Goal: Task Accomplishment & Management: Manage account settings

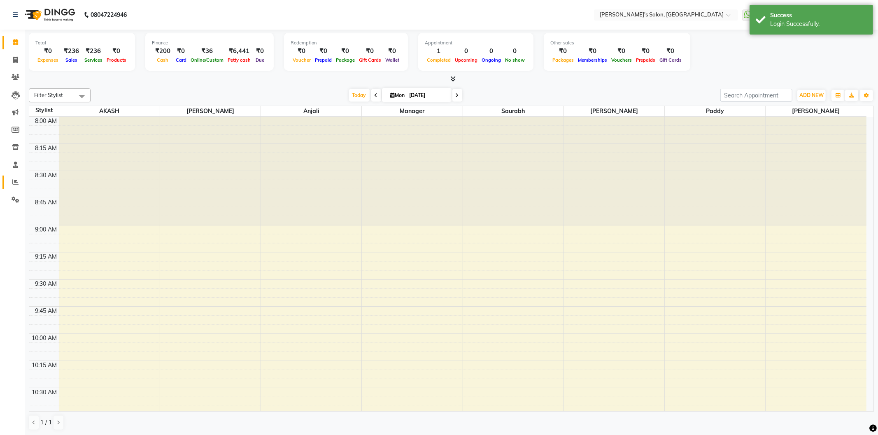
click at [15, 180] on icon at bounding box center [15, 182] width 6 height 6
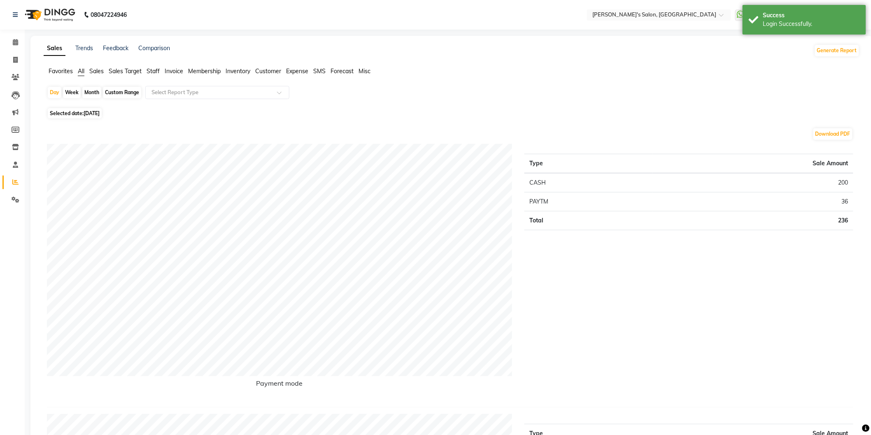
click at [91, 117] on span "Selected date: [DATE]" at bounding box center [75, 113] width 54 height 10
select select "9"
select select "2025"
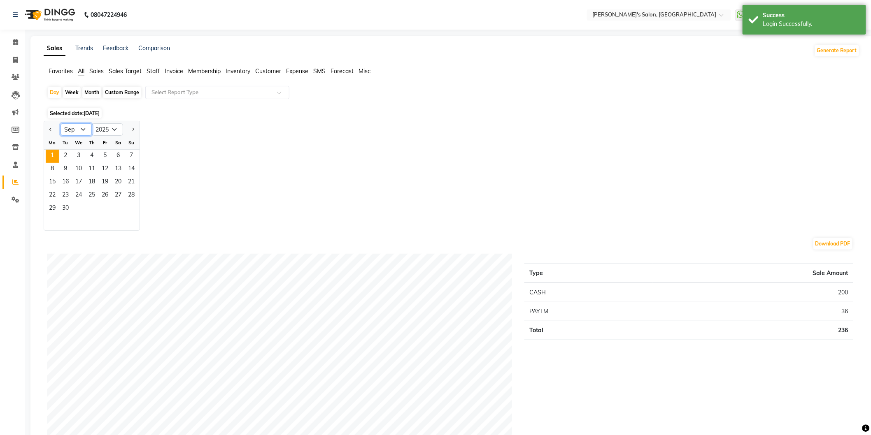
click at [85, 128] on select "Jan Feb Mar Apr May Jun [DATE] Aug Sep Oct Nov Dec" at bounding box center [75, 129] width 31 height 12
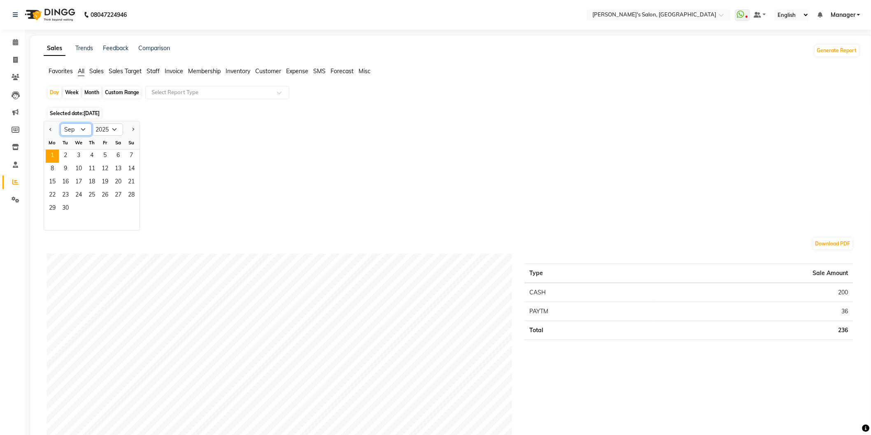
select select "8"
click at [60, 123] on select "Jan Feb Mar Apr May Jun [DATE] Aug Sep Oct Nov Dec" at bounding box center [75, 129] width 31 height 12
click at [135, 208] on span "31" at bounding box center [131, 208] width 13 height 13
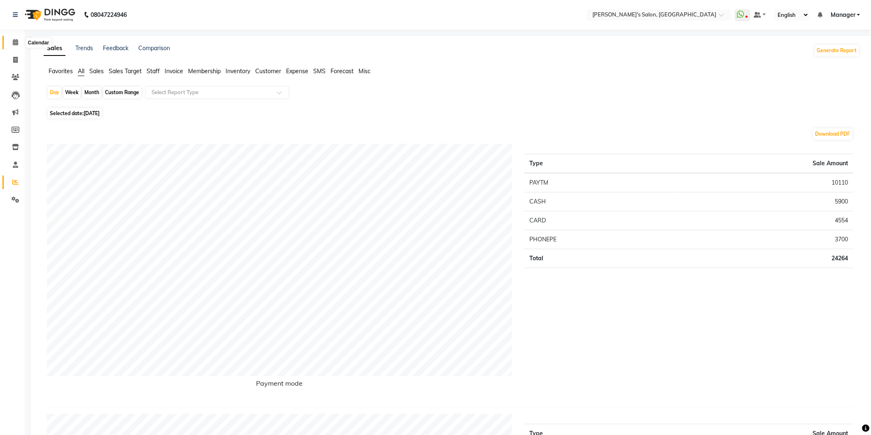
click at [11, 42] on span at bounding box center [15, 42] width 14 height 9
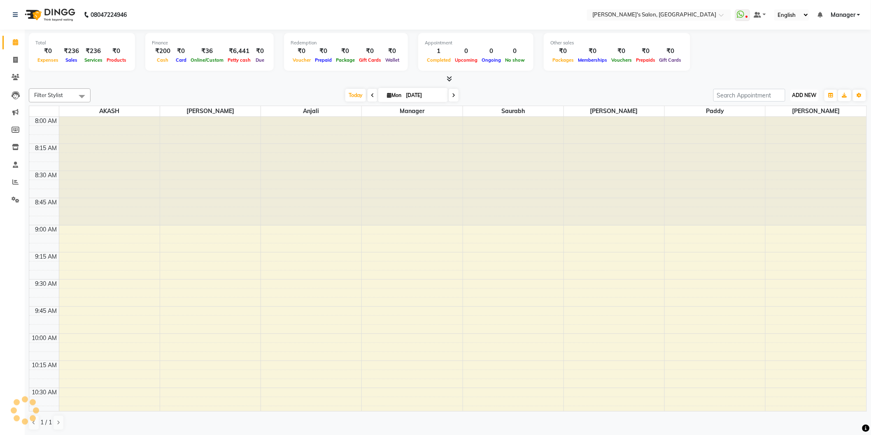
click at [816, 95] on span "ADD NEW" at bounding box center [804, 95] width 24 height 6
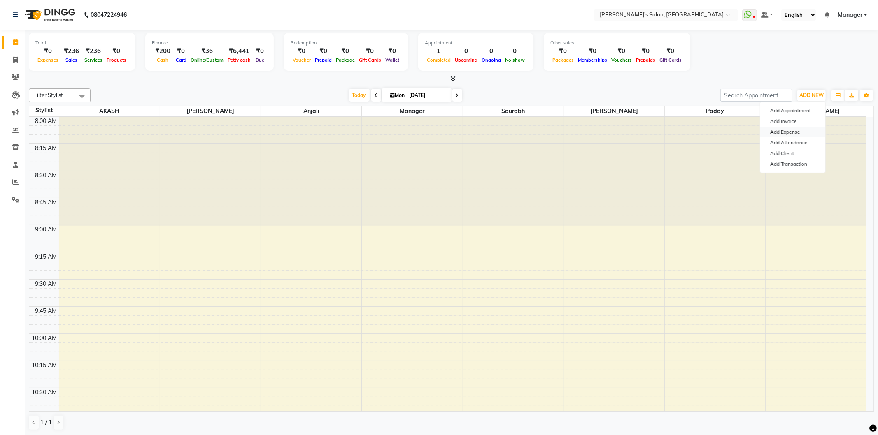
click at [800, 133] on link "Add Expense" at bounding box center [792, 132] width 65 height 11
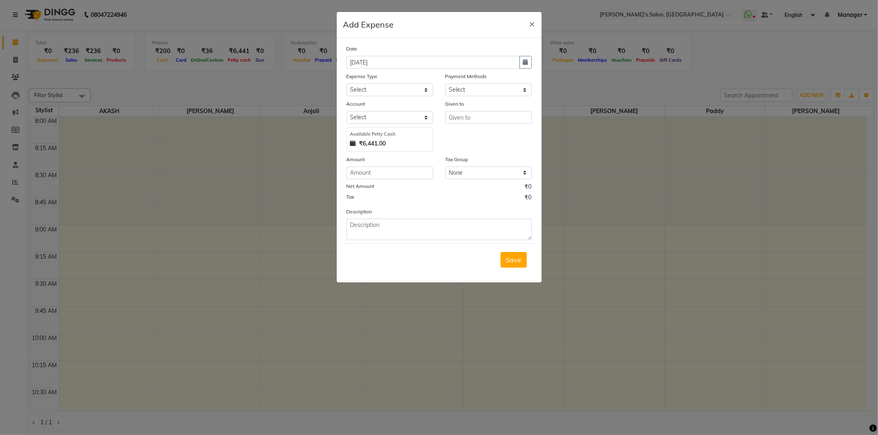
select select "1"
select select "6469"
click at [421, 90] on select "Select Advance Salary BANK TRANFAR Cash transfer to hub Client Snacks DISTRIBUT…" at bounding box center [389, 90] width 86 height 13
select select "11130"
click at [346, 84] on select "Select Advance Salary BANK TRANFAR Cash transfer to hub Client Snacks DISTRIBUT…" at bounding box center [389, 90] width 86 height 13
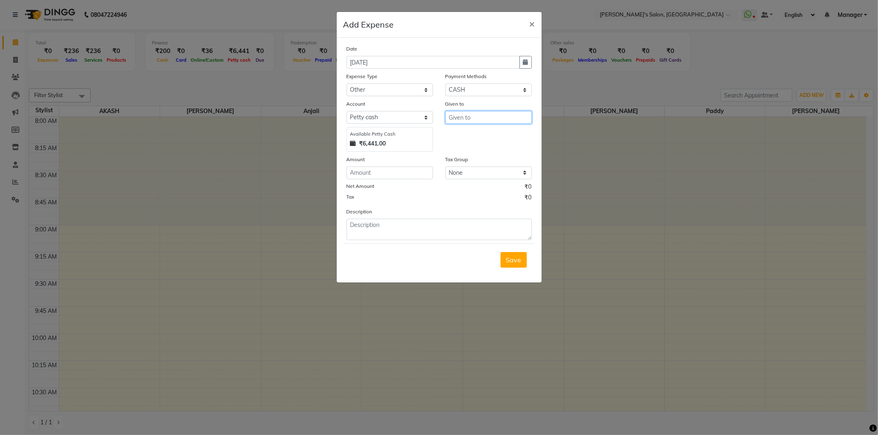
click at [455, 119] on input "text" at bounding box center [488, 117] width 86 height 13
drag, startPoint x: 455, startPoint y: 146, endPoint x: 374, endPoint y: 178, distance: 87.3
click at [455, 147] on span "Ma" at bounding box center [460, 148] width 10 height 8
type input "Manager"
click at [381, 176] on input "number" at bounding box center [389, 173] width 86 height 13
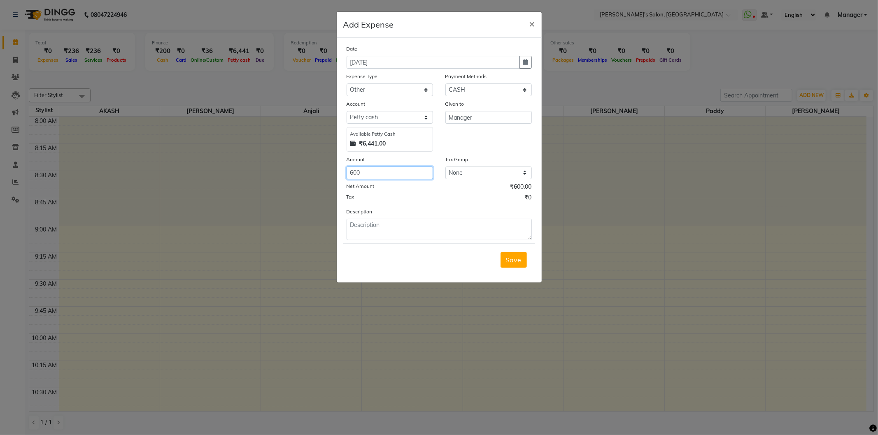
type input "600"
drag, startPoint x: 423, startPoint y: 236, endPoint x: 435, endPoint y: 248, distance: 17.5
click at [428, 244] on form "Date 01-09-2025 Expense Type Select Advance Salary BANK TRANFAR Cash transfer t…" at bounding box center [439, 160] width 192 height 232
type textarea "pani jaar (august month clear)"
click at [516, 263] on span "Save" at bounding box center [514, 260] width 16 height 8
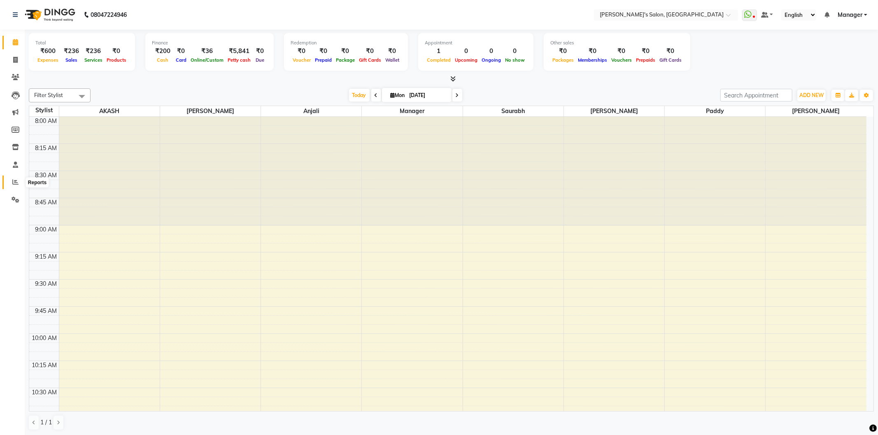
click at [13, 182] on icon at bounding box center [15, 182] width 6 height 6
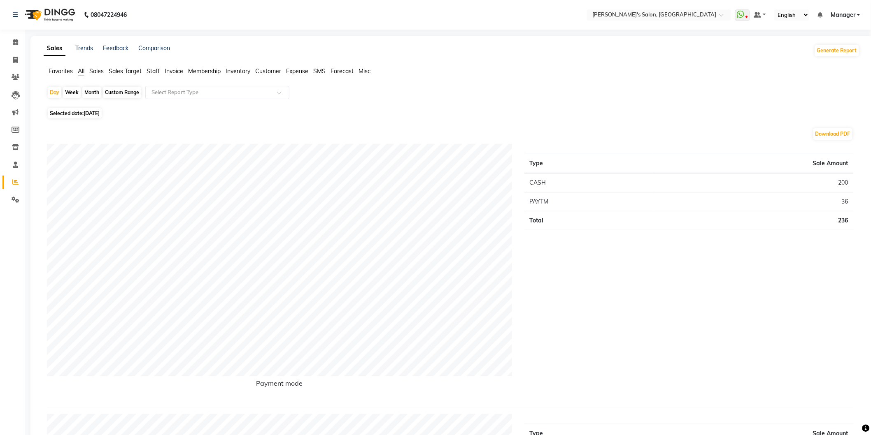
click at [100, 114] on span "[DATE]" at bounding box center [92, 113] width 16 height 6
select select "9"
select select "2025"
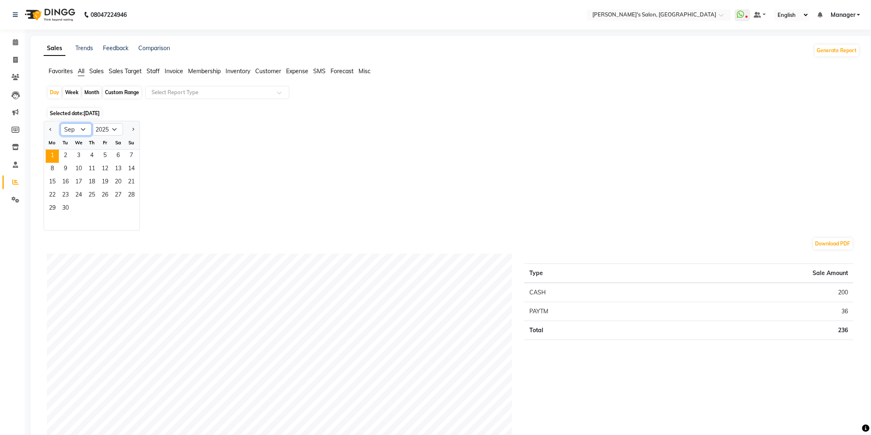
click at [85, 129] on select "Jan Feb Mar Apr May Jun [DATE] Aug Sep Oct Nov Dec" at bounding box center [75, 129] width 31 height 12
select select "8"
click at [60, 123] on select "Jan Feb Mar Apr May Jun [DATE] Aug Sep Oct Nov Dec" at bounding box center [75, 129] width 31 height 12
click at [130, 210] on span "31" at bounding box center [131, 208] width 13 height 13
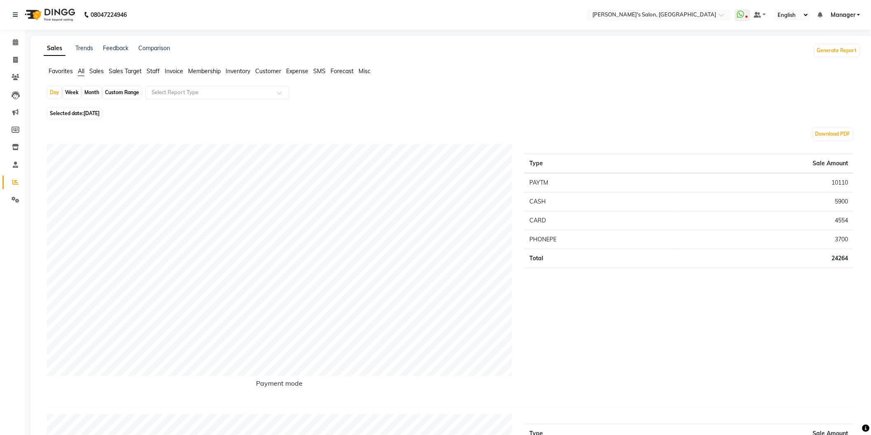
click at [301, 71] on span "Expense" at bounding box center [297, 70] width 22 height 7
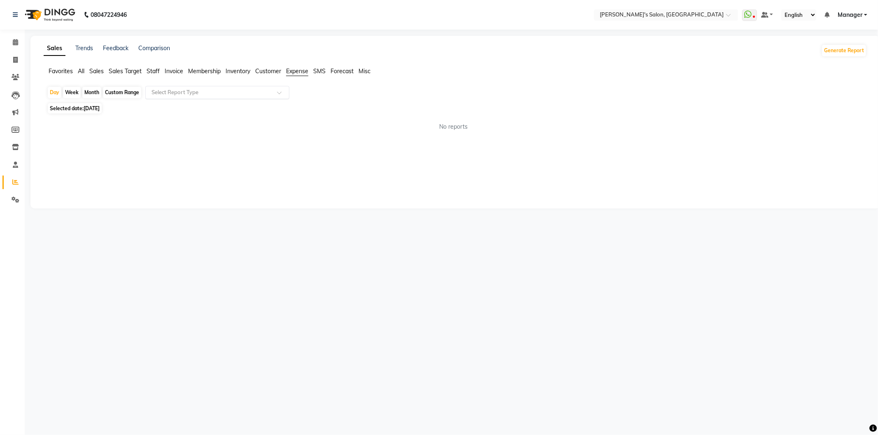
click at [228, 88] on div "Select Report Type" at bounding box center [217, 92] width 144 height 13
click at [230, 123] on div "Expense" at bounding box center [217, 124] width 143 height 16
select select "full_report"
select select "csv"
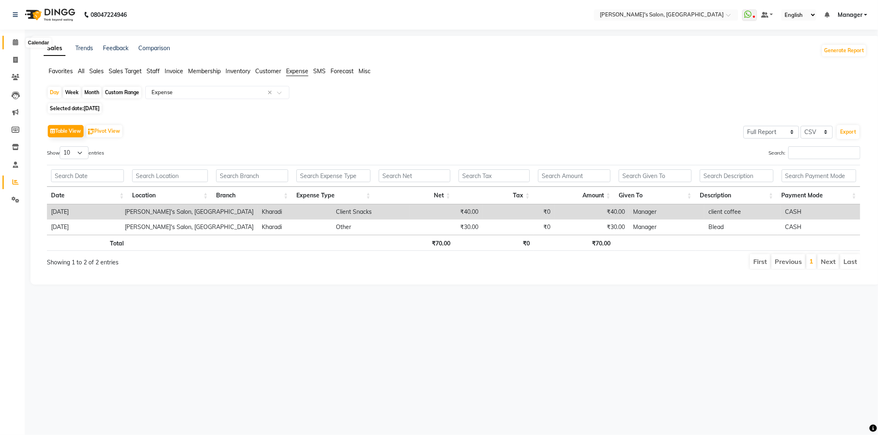
click at [13, 44] on icon at bounding box center [15, 42] width 5 height 6
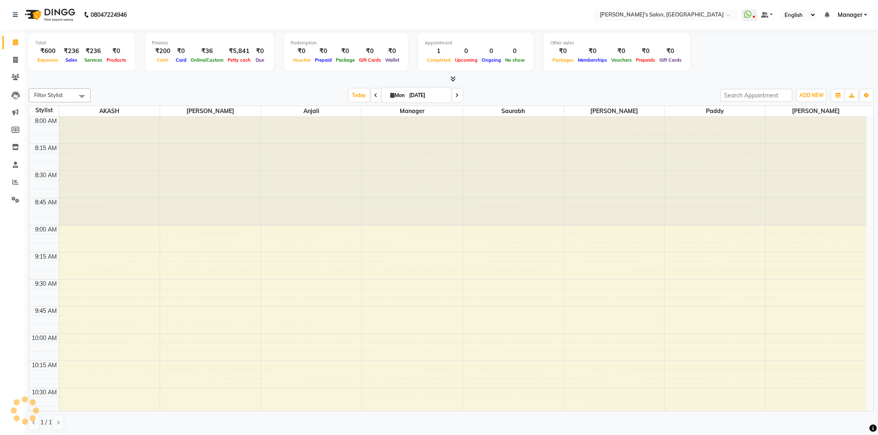
scroll to position [655, 0]
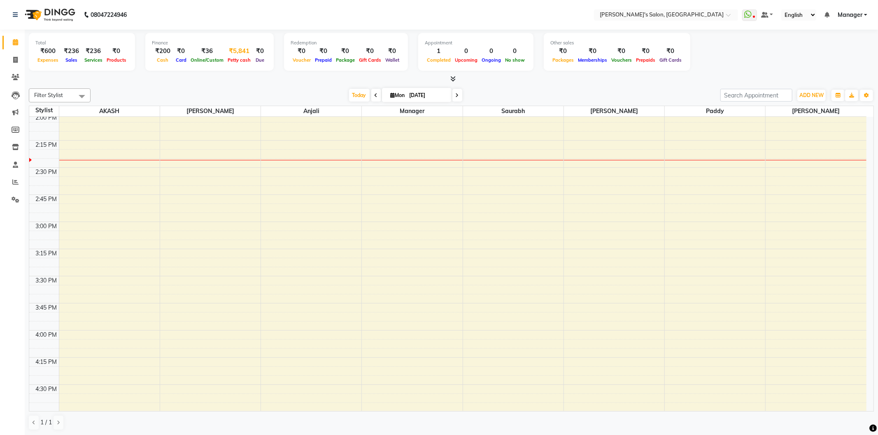
click at [233, 50] on div "₹5,841" at bounding box center [238, 50] width 27 height 9
select select "6469"
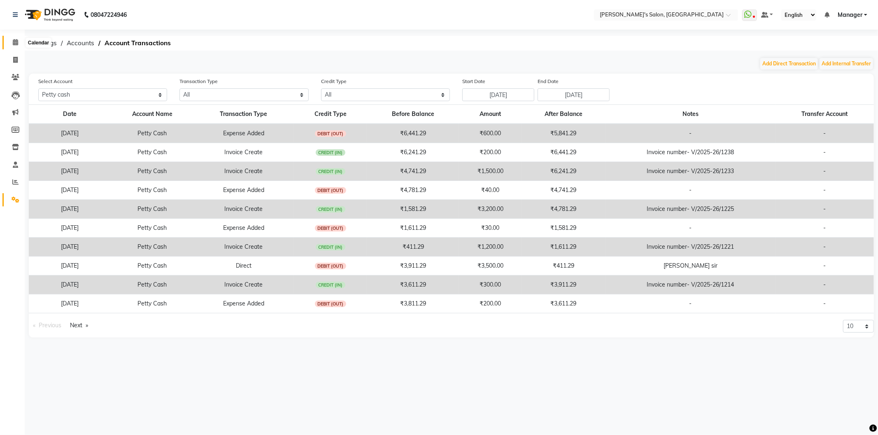
click at [12, 41] on span at bounding box center [15, 42] width 14 height 9
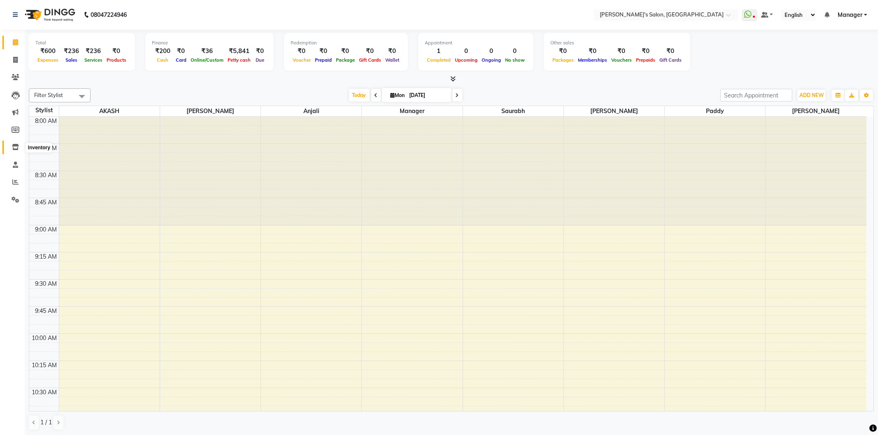
click at [16, 147] on icon at bounding box center [15, 147] width 7 height 6
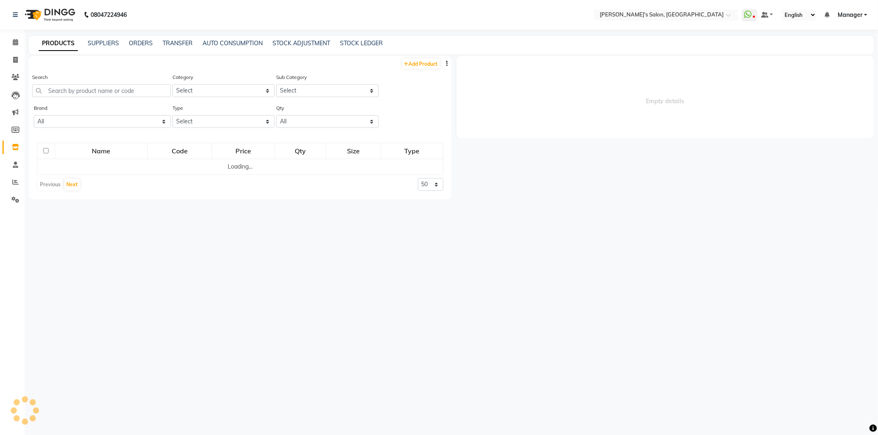
select select
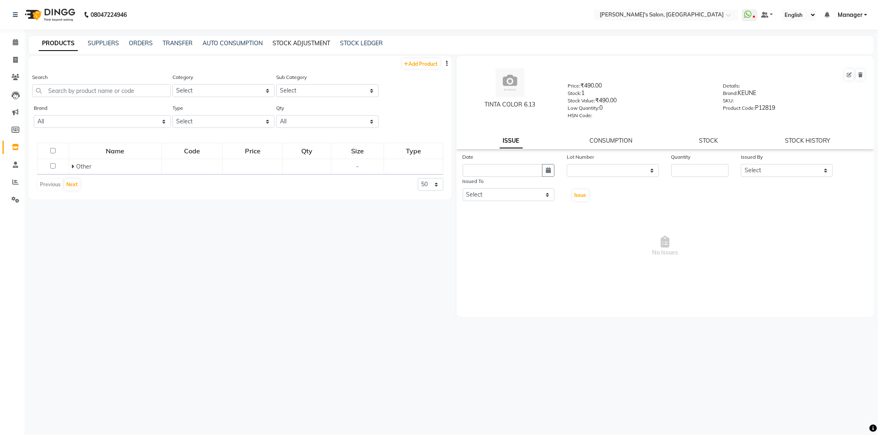
click at [293, 42] on link "STOCK ADJUSTMENT" at bounding box center [301, 43] width 58 height 7
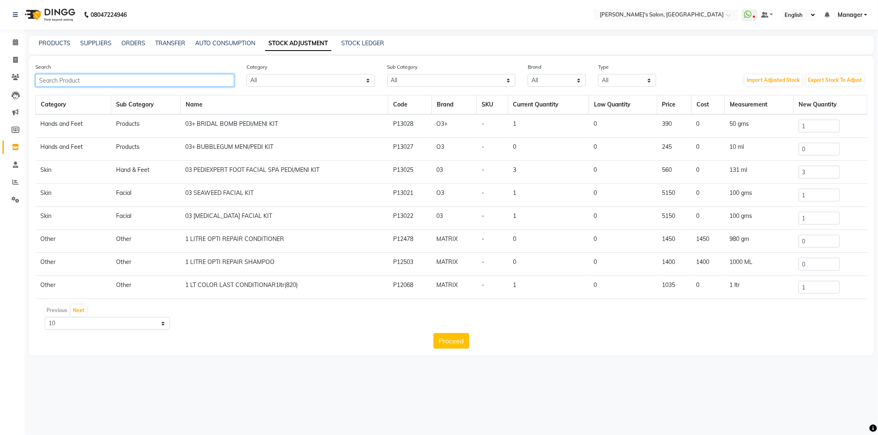
click at [120, 84] on input "text" at bounding box center [134, 80] width 199 height 13
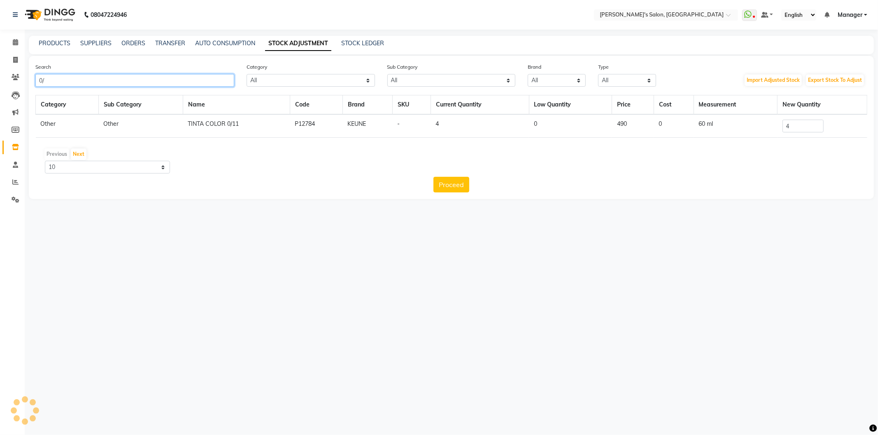
type input "0"
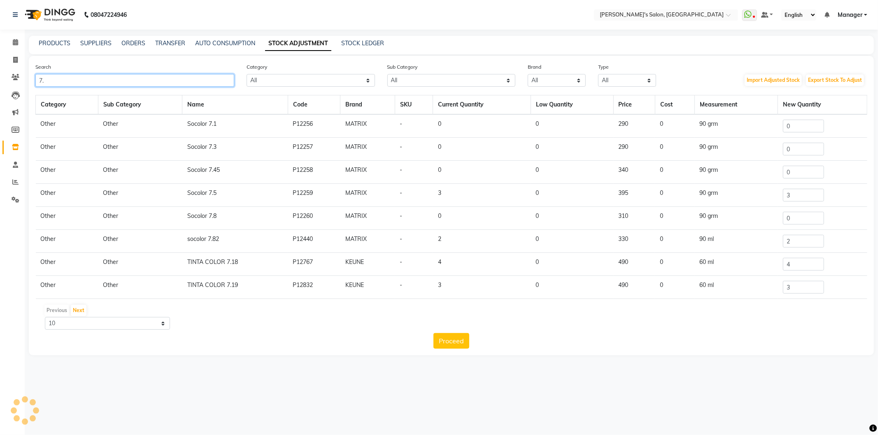
type input "7"
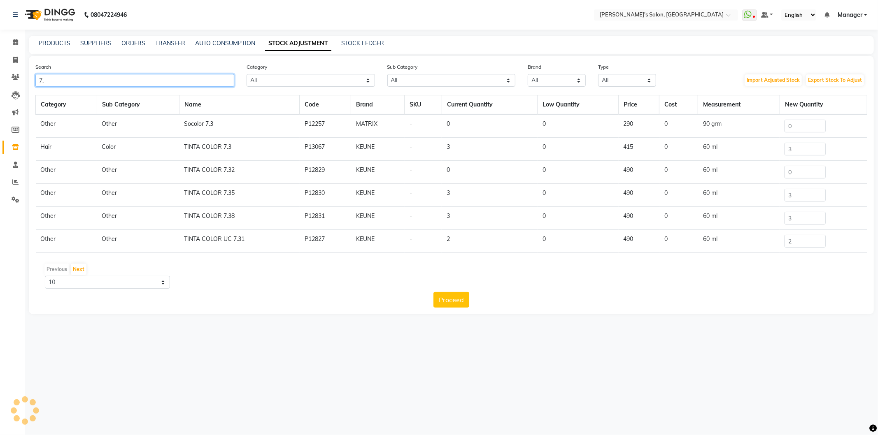
type input "7"
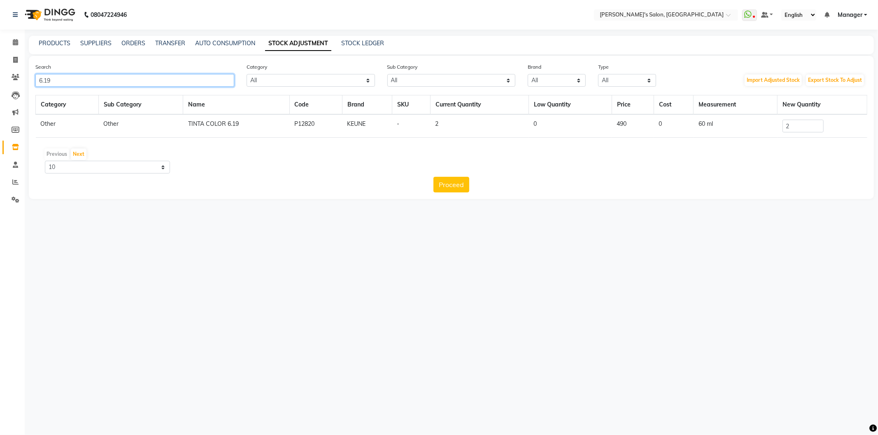
type input "6.19"
click at [800, 127] on input "2" at bounding box center [802, 126] width 41 height 13
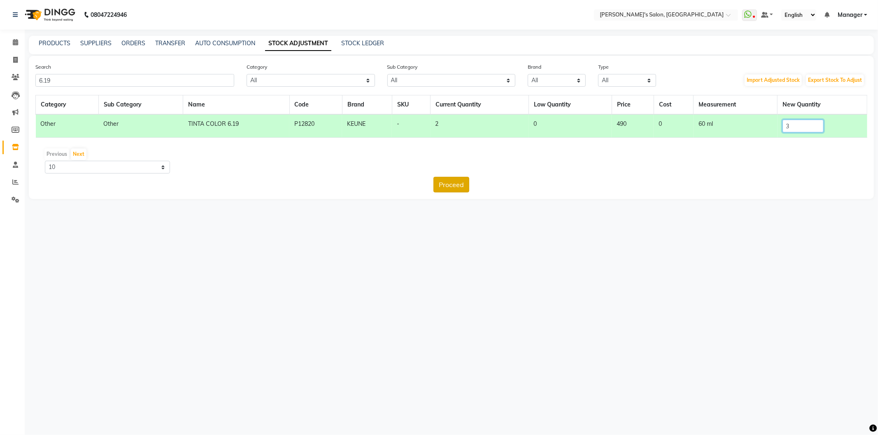
type input "3"
click at [452, 184] on button "Proceed" at bounding box center [451, 185] width 36 height 16
click at [474, 190] on button "Submit" at bounding box center [469, 185] width 33 height 16
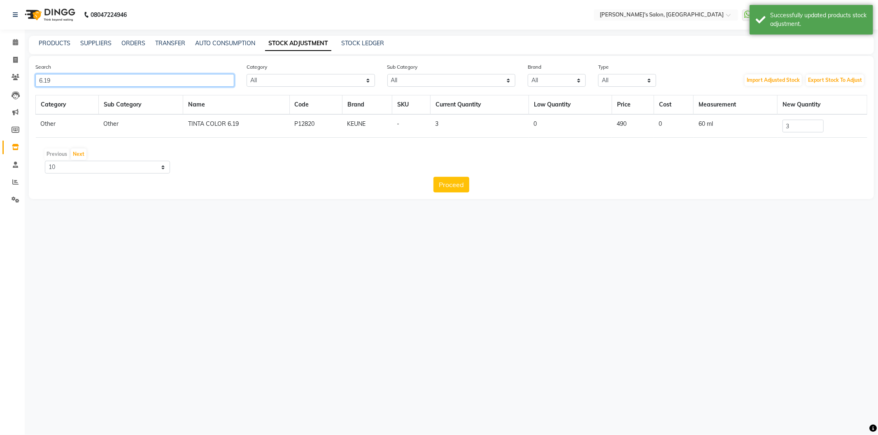
click at [126, 79] on input "6.19" at bounding box center [134, 80] width 199 height 13
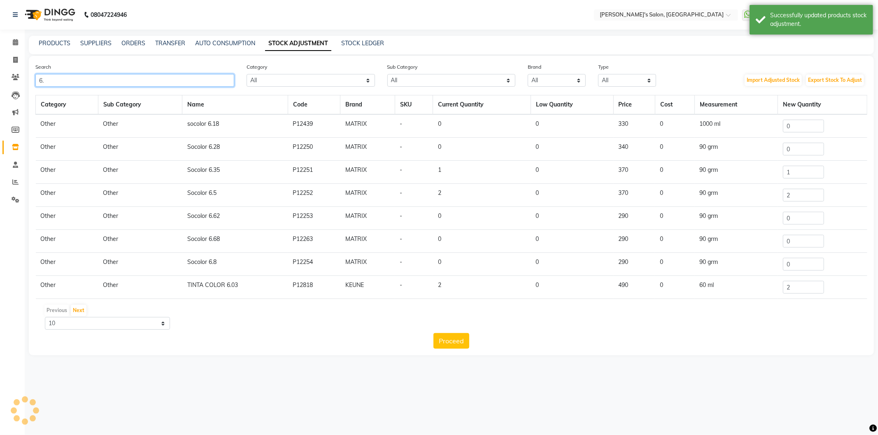
type input "6"
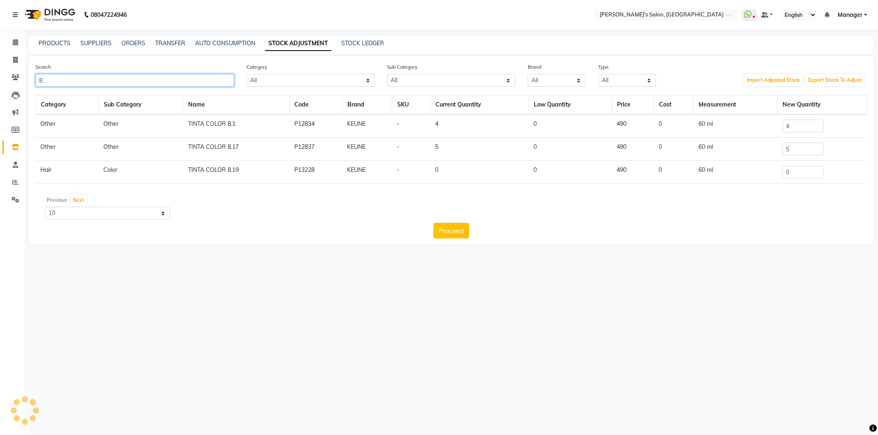
type input "8"
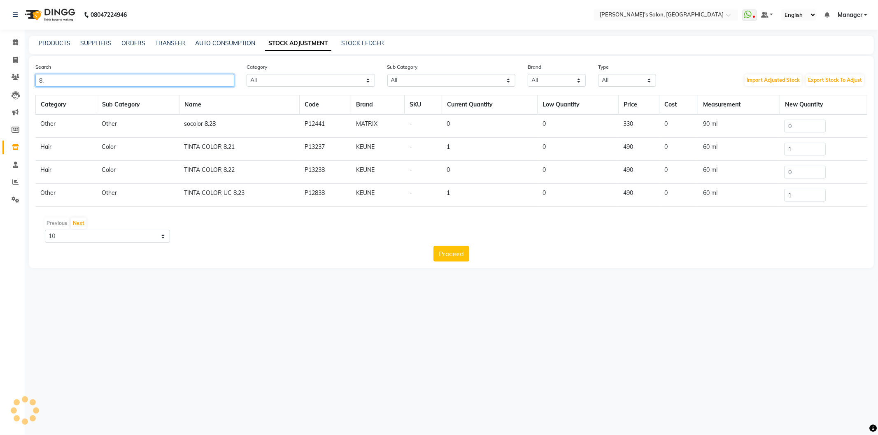
type input "8"
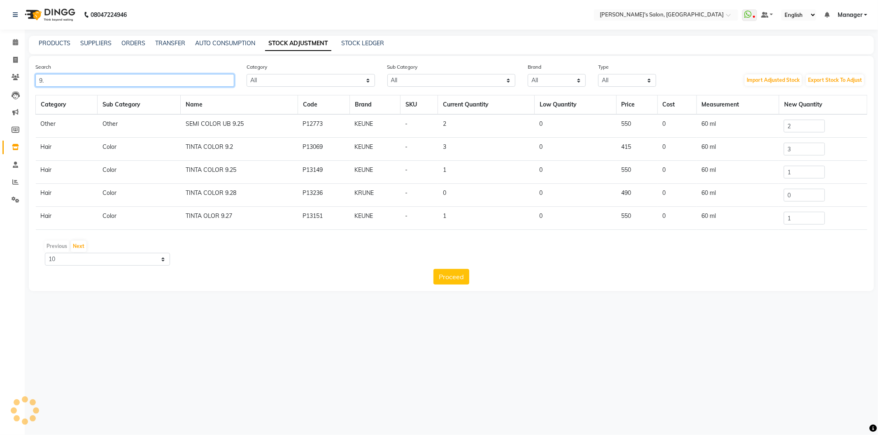
type input "9"
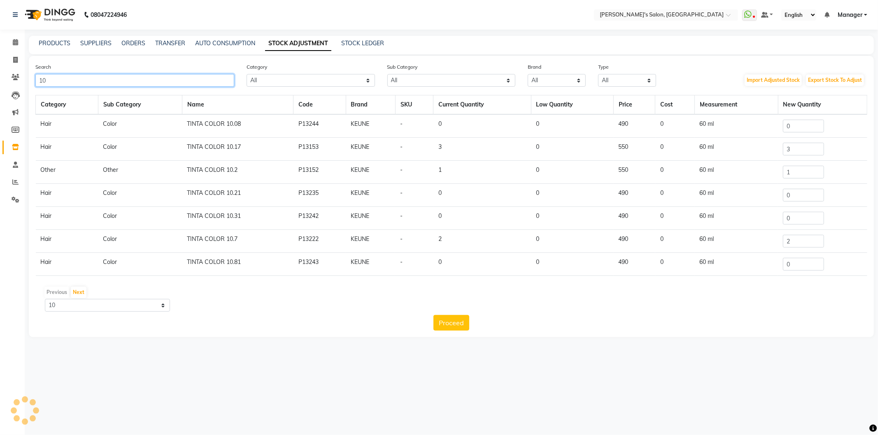
type input "1"
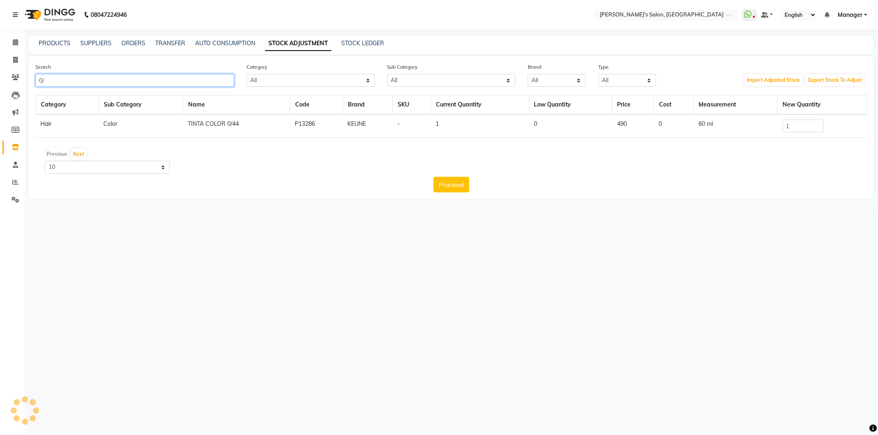
type input "0"
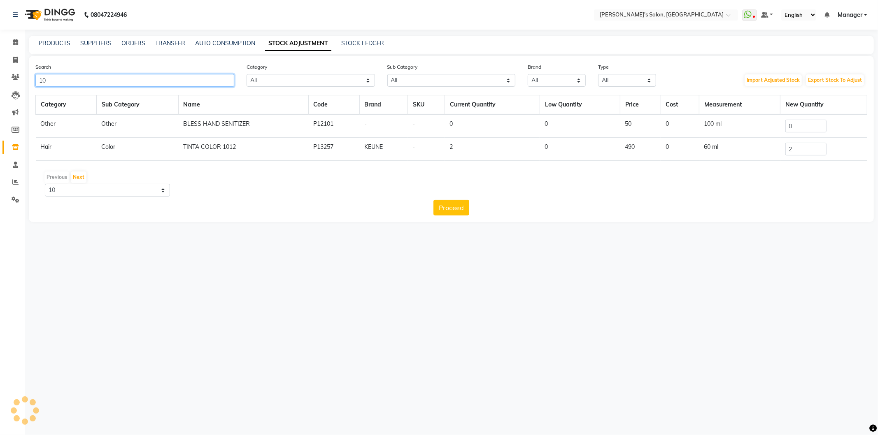
type input "1"
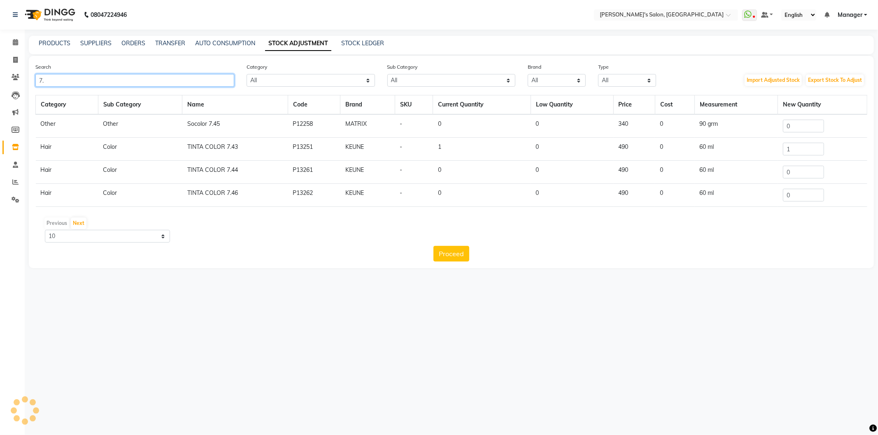
type input "7"
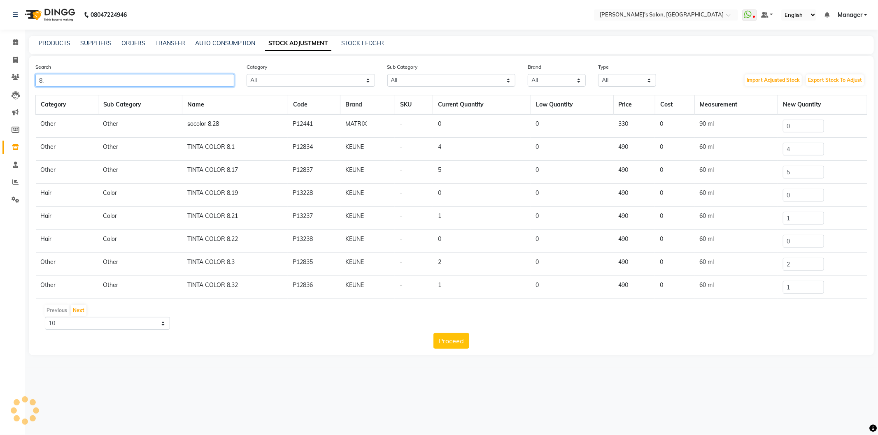
type input "8"
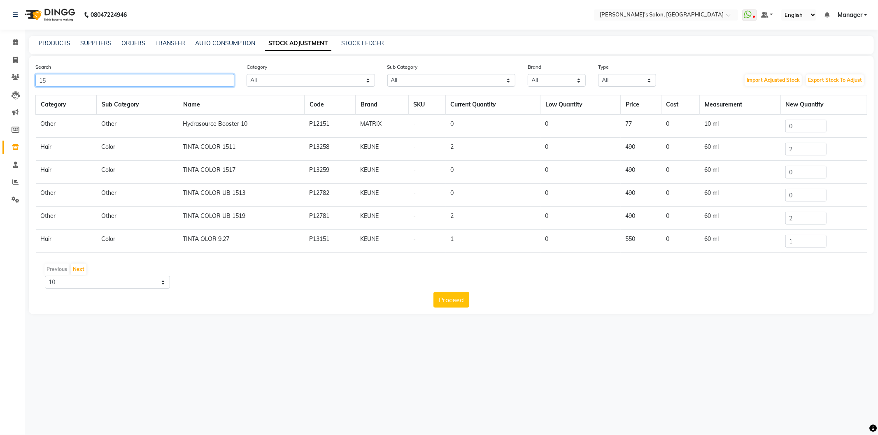
type input "1"
type input "6"
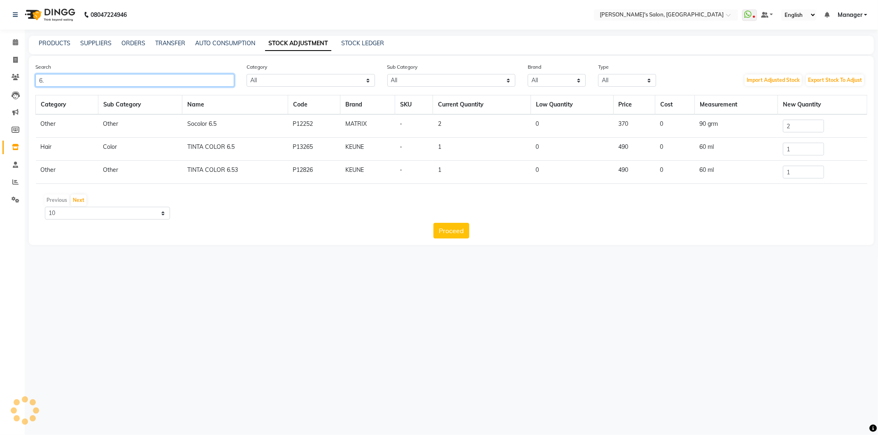
type input "6"
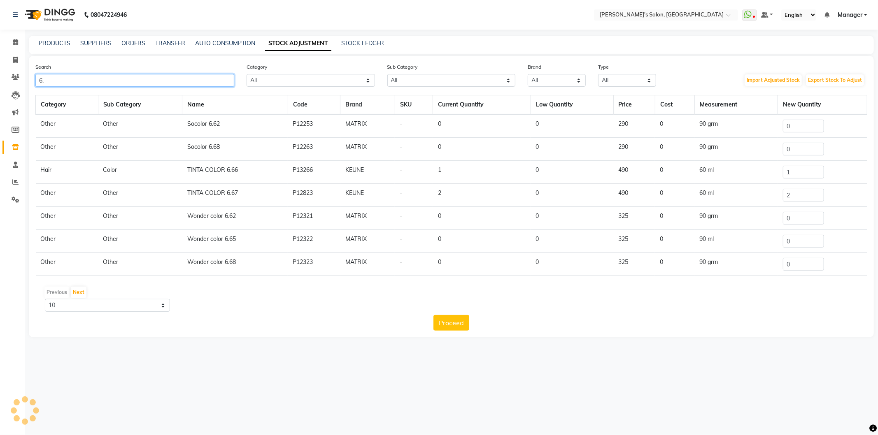
type input "6"
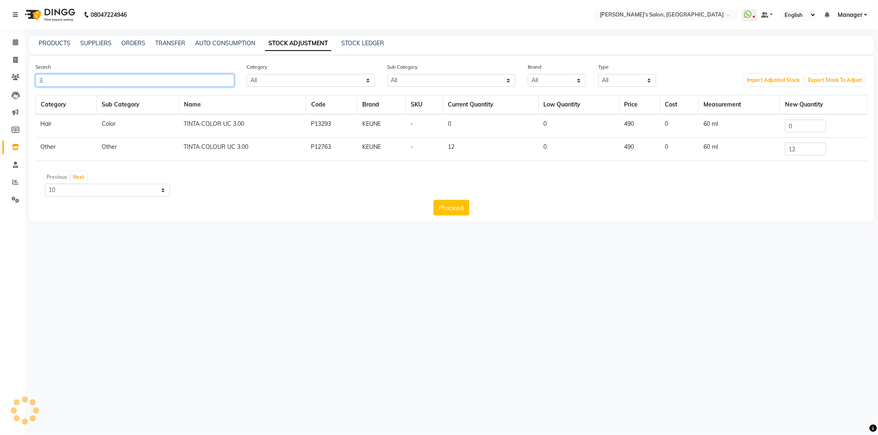
type input "3"
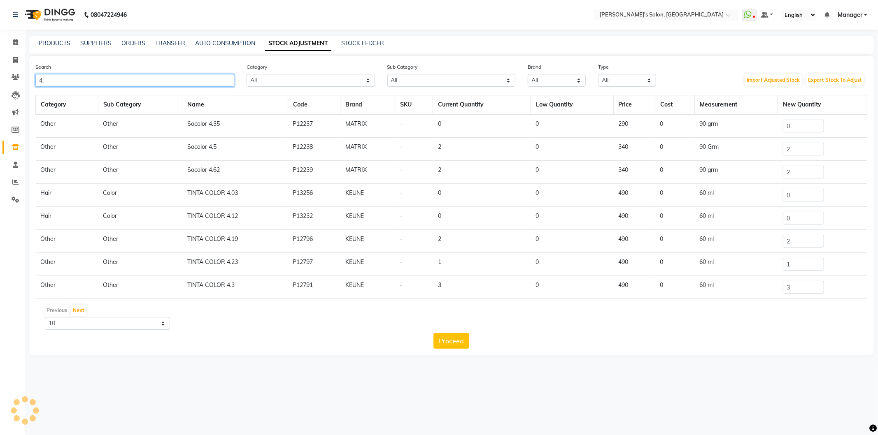
type input "4"
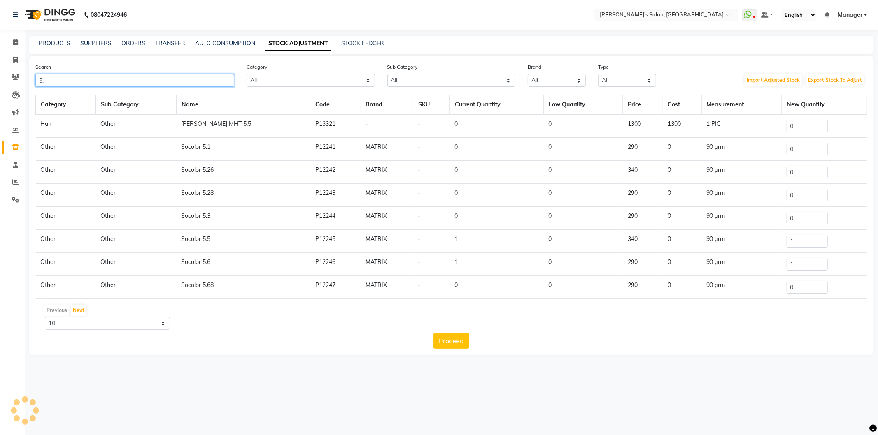
type input "5"
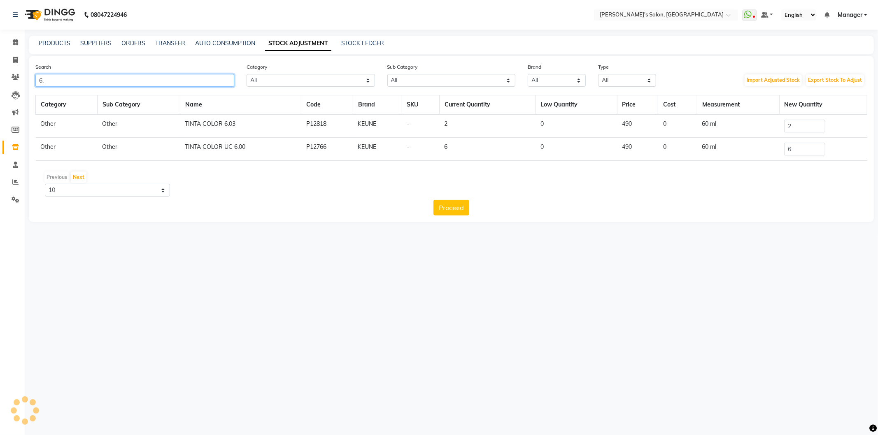
type input "6"
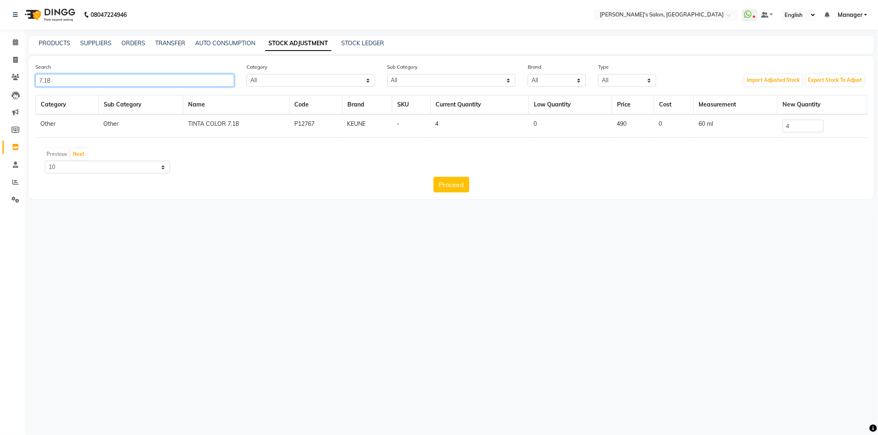
type input "7.18"
click at [793, 127] on input "4" at bounding box center [802, 126] width 41 height 13
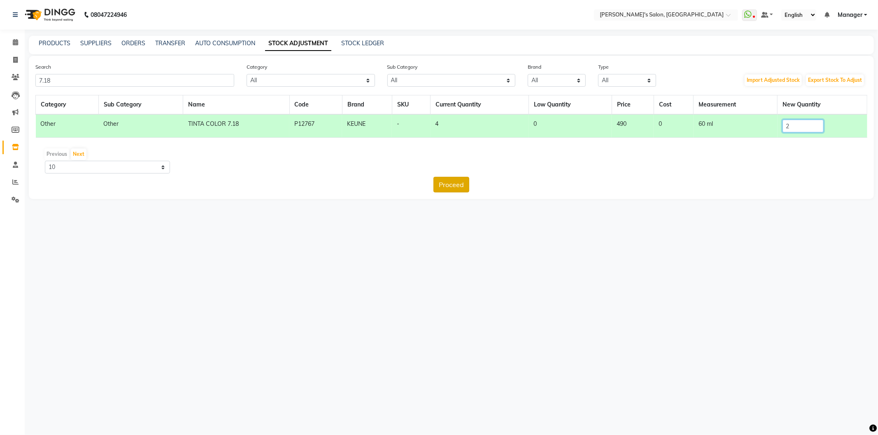
type input "2"
click at [447, 184] on button "Proceed" at bounding box center [451, 185] width 36 height 16
click at [471, 181] on button "Submit" at bounding box center [469, 185] width 33 height 16
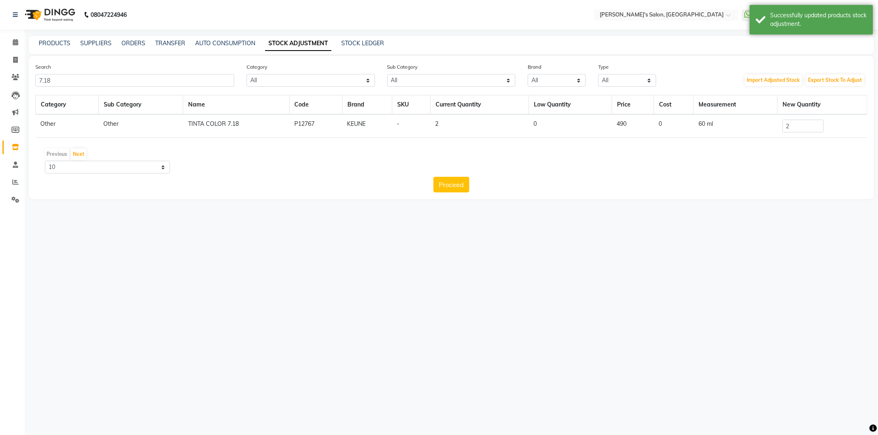
click at [61, 72] on div "Search 7.18" at bounding box center [134, 75] width 211 height 24
click at [60, 78] on input "7.18" at bounding box center [134, 80] width 199 height 13
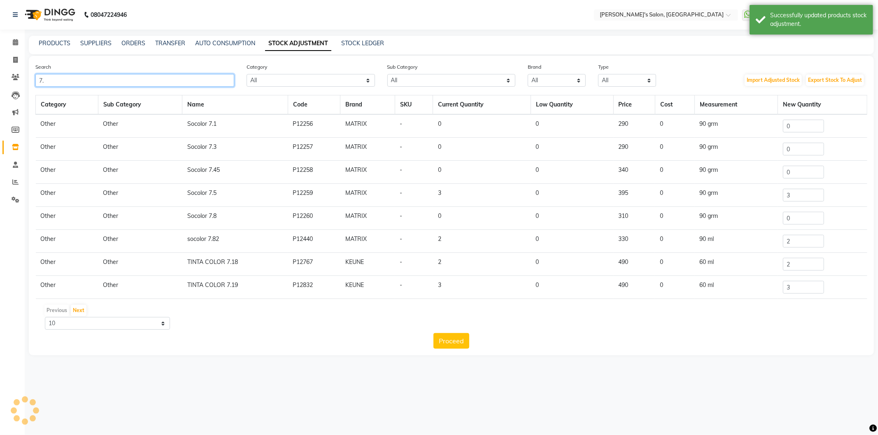
type input "7"
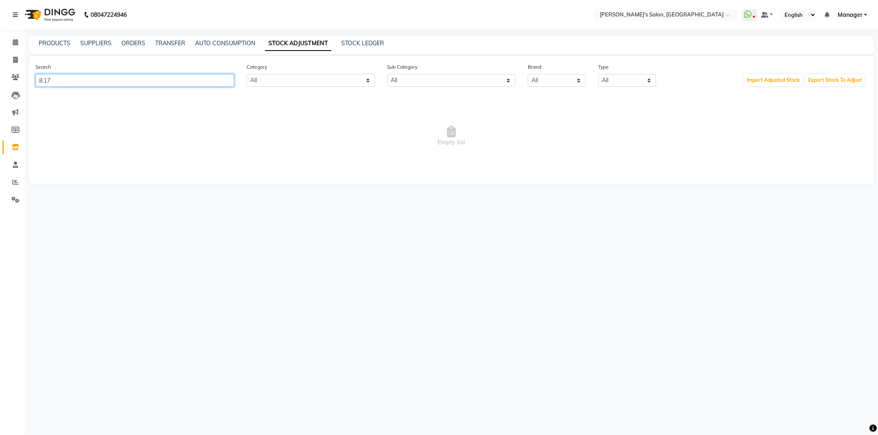
click at [114, 84] on input "8.17" at bounding box center [134, 80] width 199 height 13
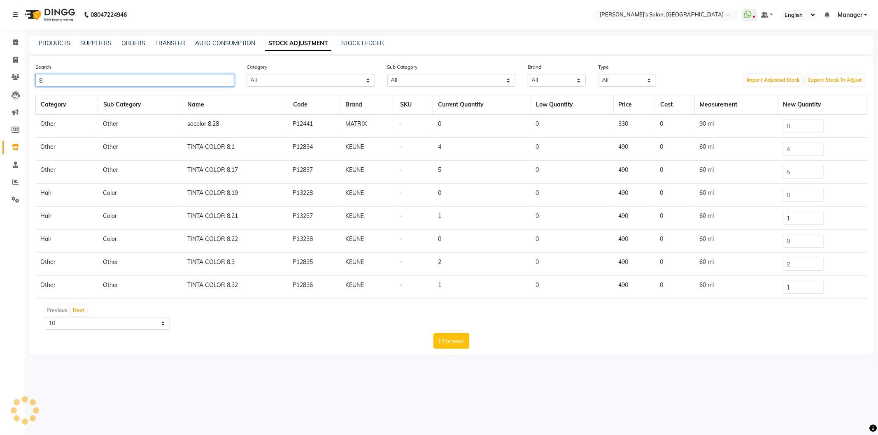
type input "8"
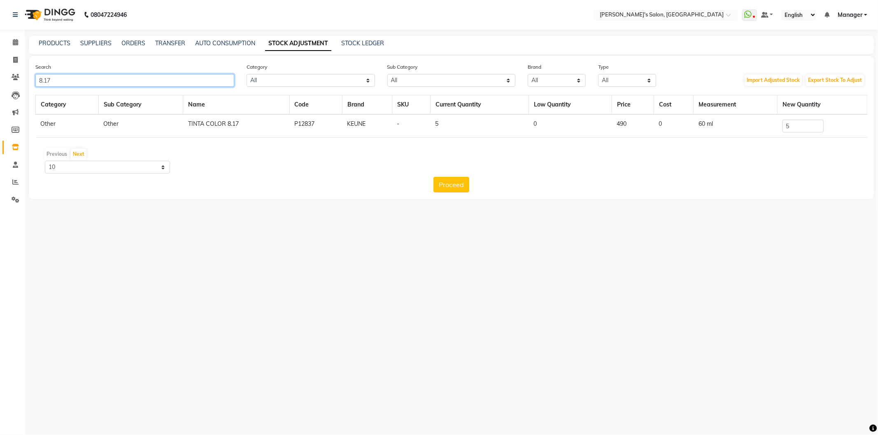
type input "8.17"
click at [797, 126] on input "5" at bounding box center [802, 126] width 41 height 13
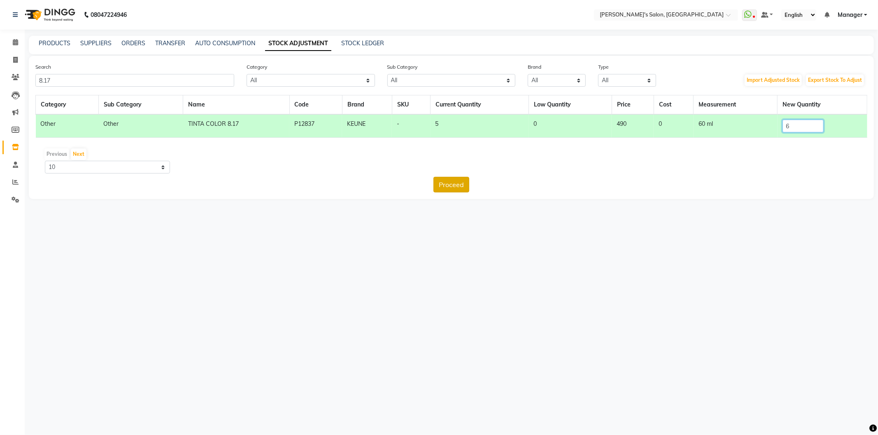
type input "6"
click at [465, 190] on button "Proceed" at bounding box center [451, 185] width 36 height 16
click at [468, 187] on button "Submit" at bounding box center [469, 185] width 33 height 16
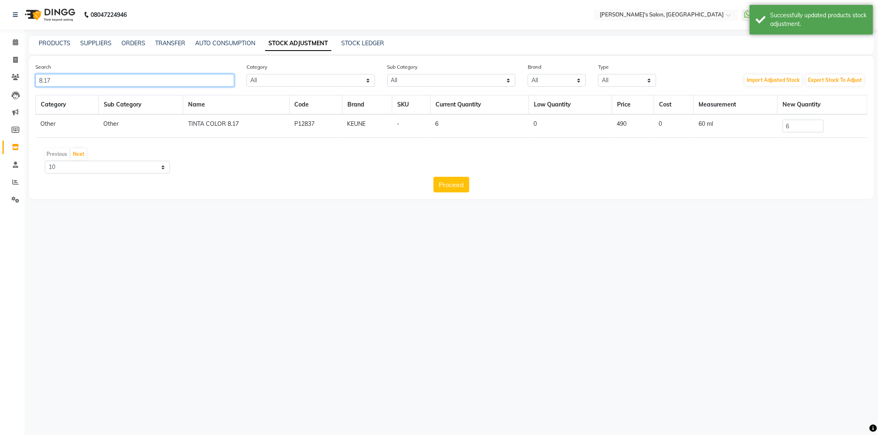
click at [134, 81] on input "8.17" at bounding box center [134, 80] width 199 height 13
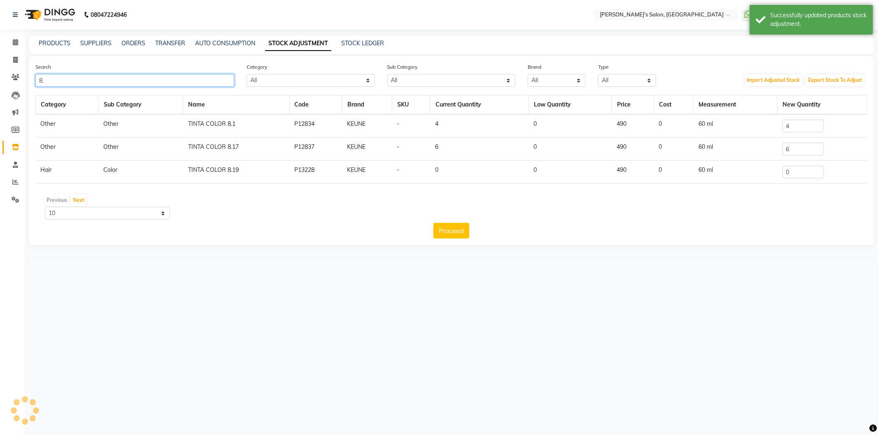
type input "8"
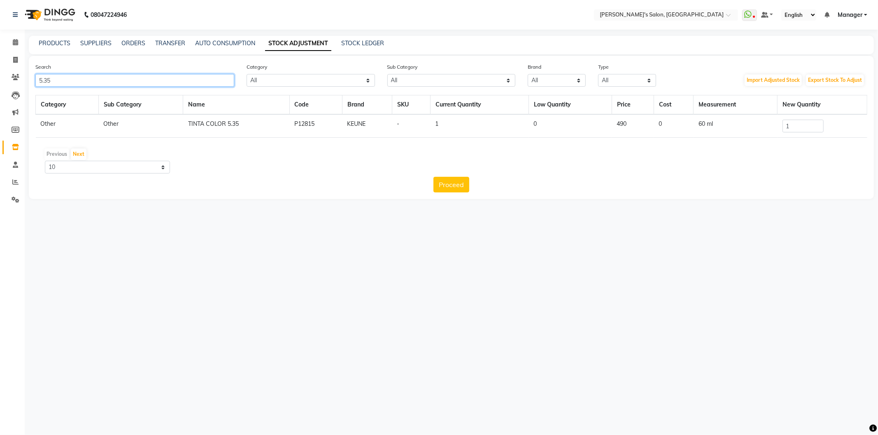
type input "5.35"
click at [811, 130] on input "1" at bounding box center [802, 126] width 41 height 13
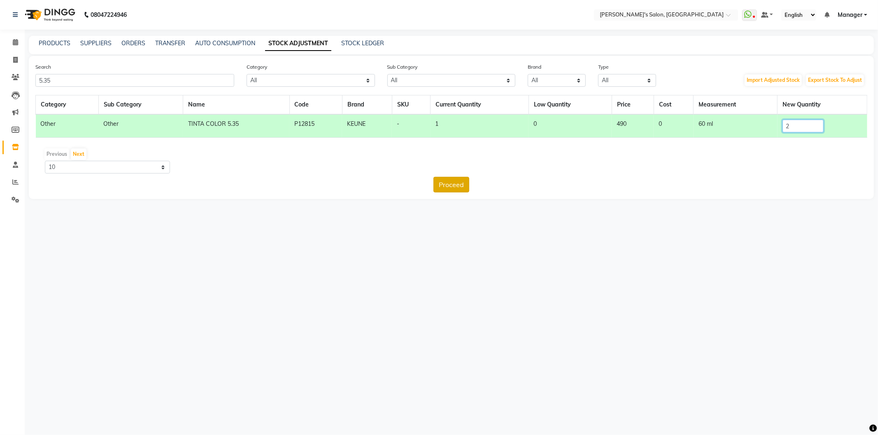
type input "2"
click at [451, 187] on button "Proceed" at bounding box center [451, 185] width 36 height 16
click at [477, 185] on button "Submit" at bounding box center [469, 185] width 33 height 16
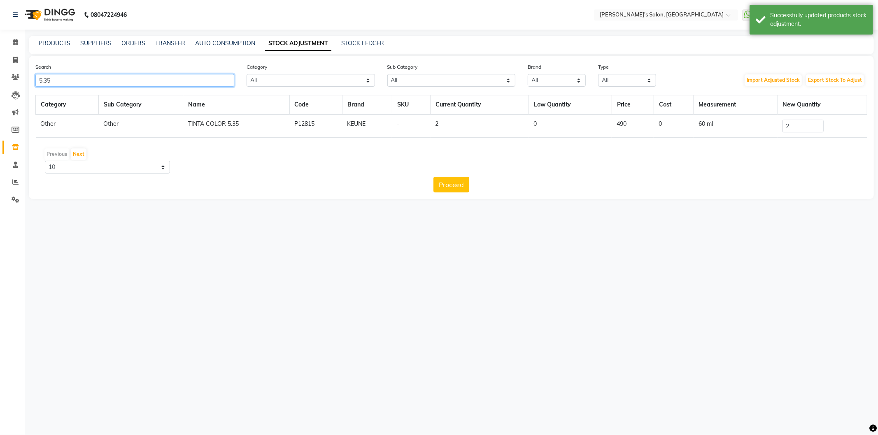
click at [105, 80] on input "5.35" at bounding box center [134, 80] width 199 height 13
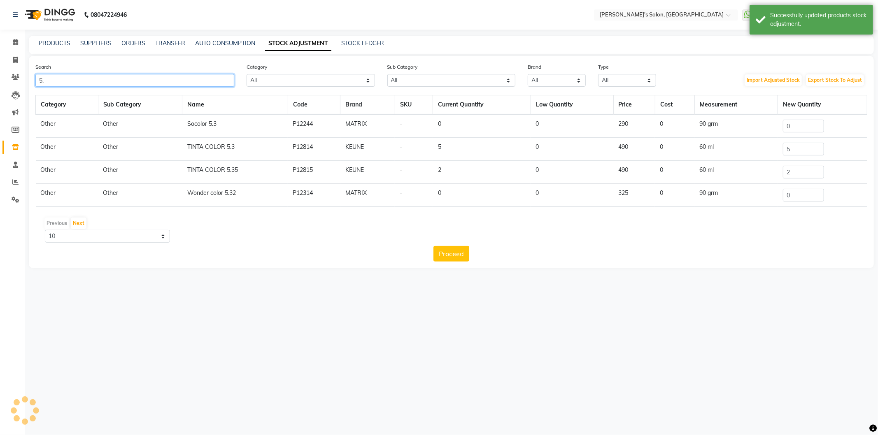
type input "5"
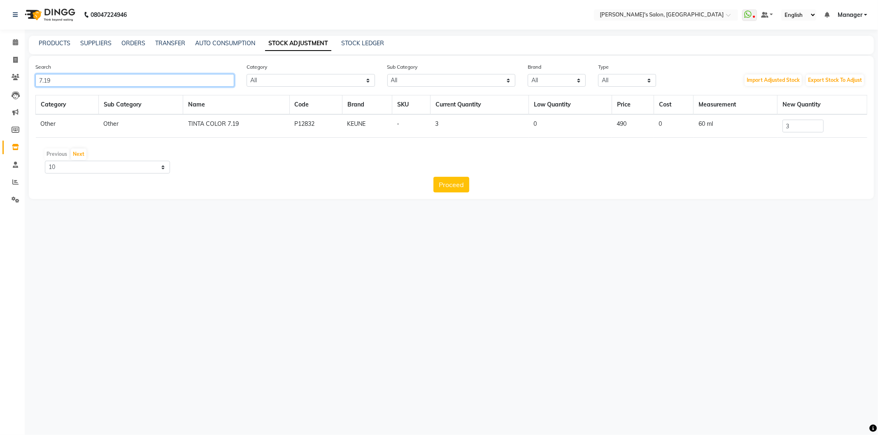
click at [100, 77] on input "7.19" at bounding box center [134, 80] width 199 height 13
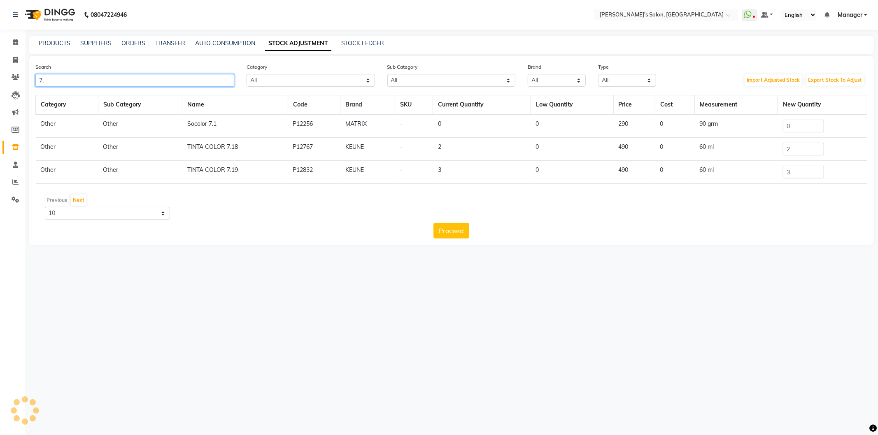
type input "7"
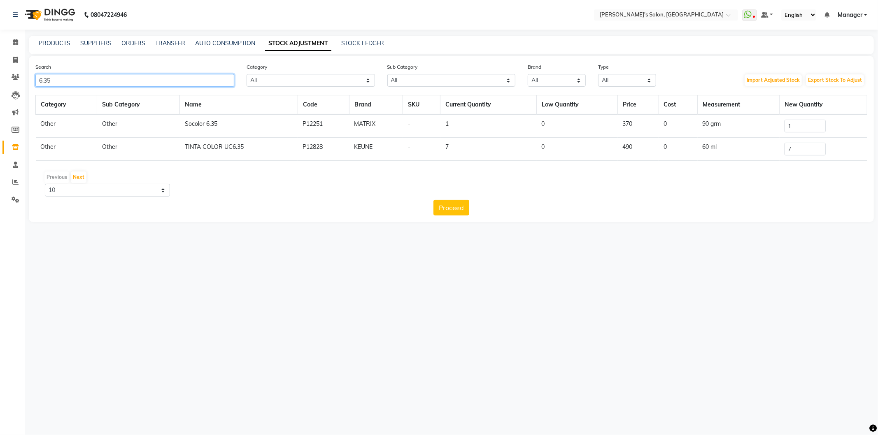
type input "6.35"
click at [807, 151] on input "7" at bounding box center [804, 149] width 41 height 13
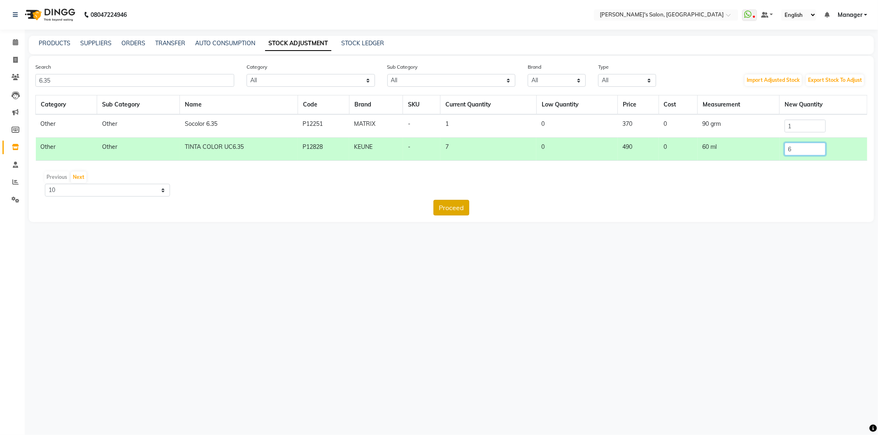
type input "6"
click at [447, 210] on button "Proceed" at bounding box center [451, 208] width 36 height 16
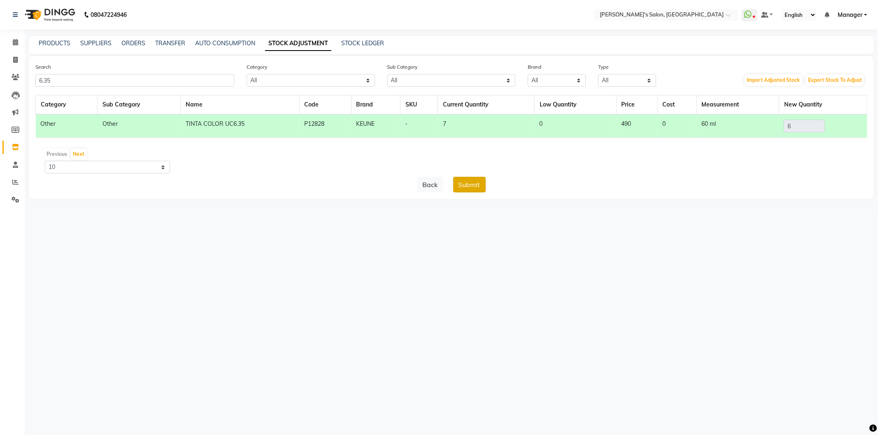
click at [479, 186] on button "Submit" at bounding box center [469, 185] width 33 height 16
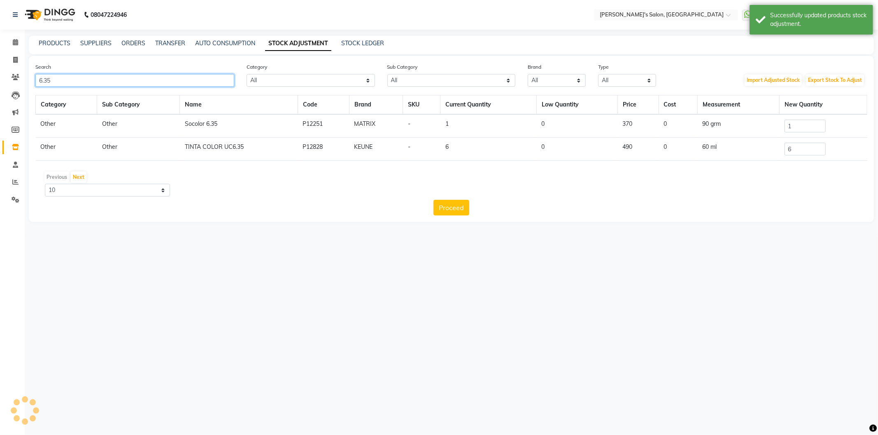
click at [142, 79] on input "6.35" at bounding box center [134, 80] width 199 height 13
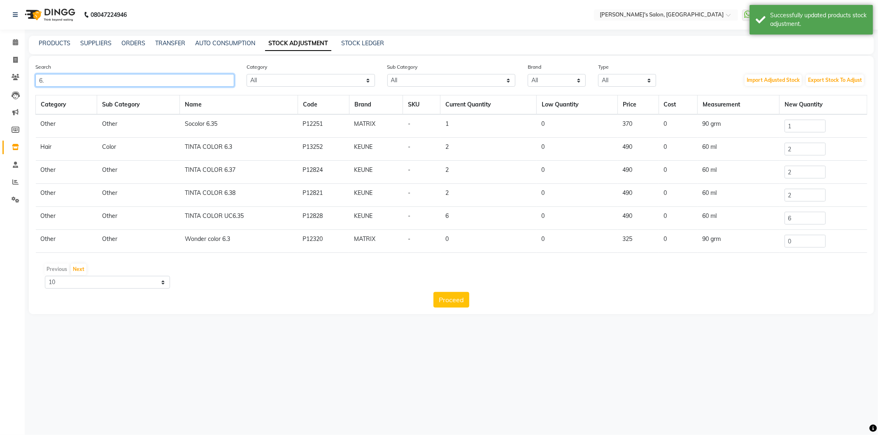
type input "6"
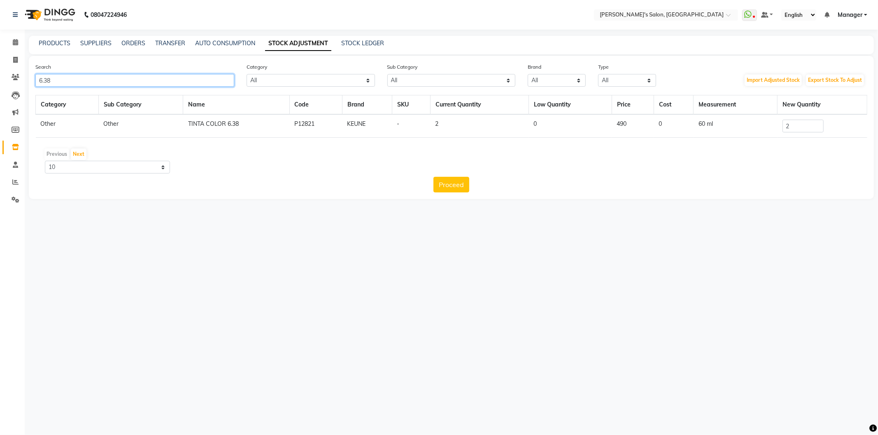
click at [133, 81] on input "6.38" at bounding box center [134, 80] width 199 height 13
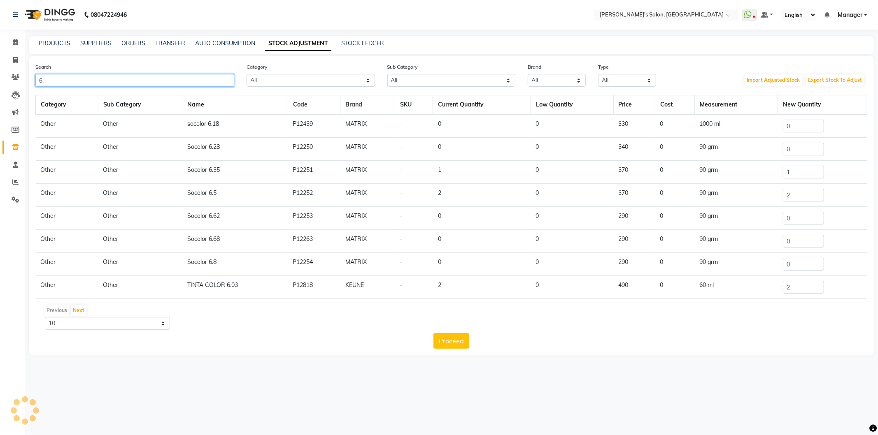
type input "6"
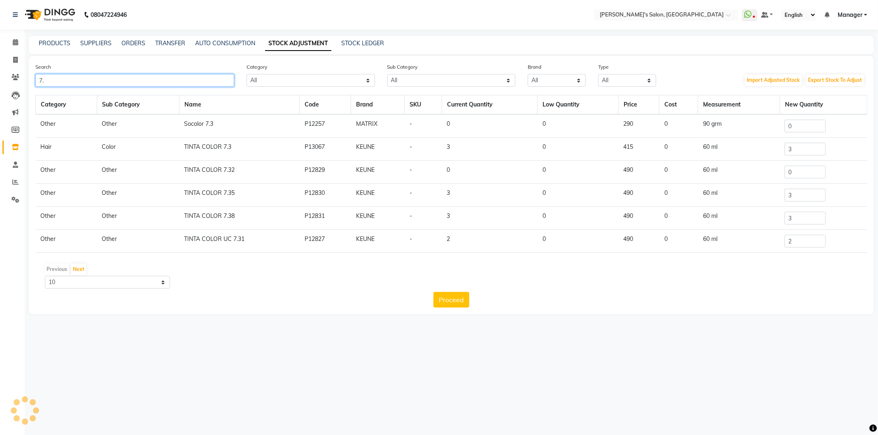
type input "7"
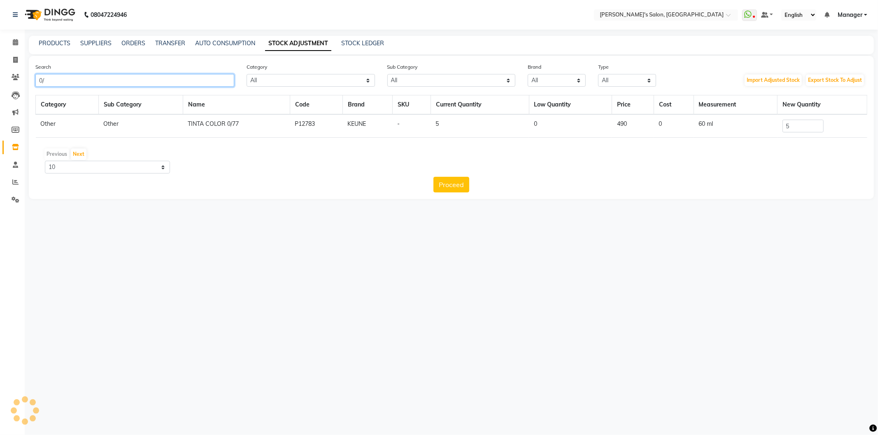
type input "0"
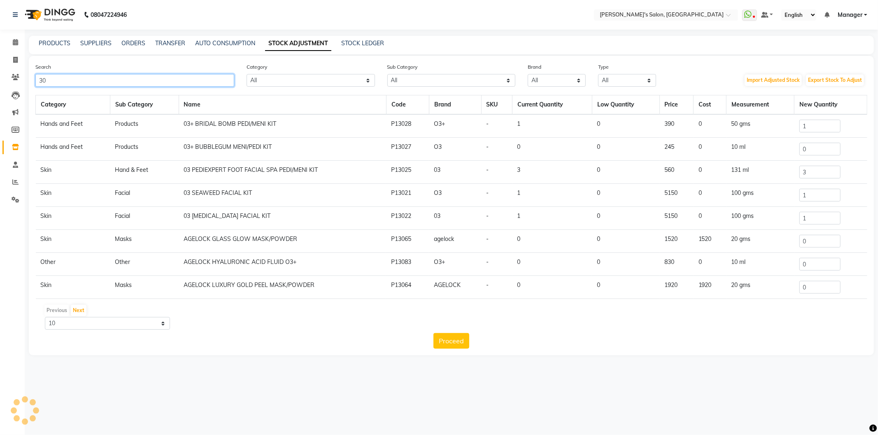
type input "3"
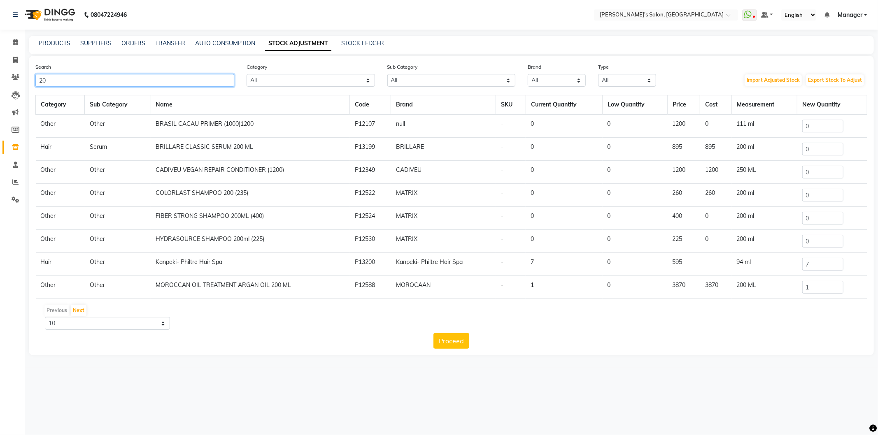
type input "2"
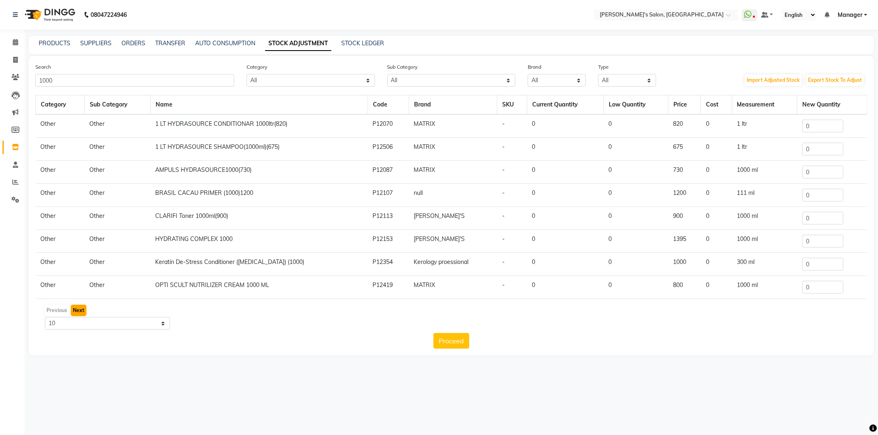
click at [75, 309] on button "Next" at bounding box center [79, 311] width 16 height 12
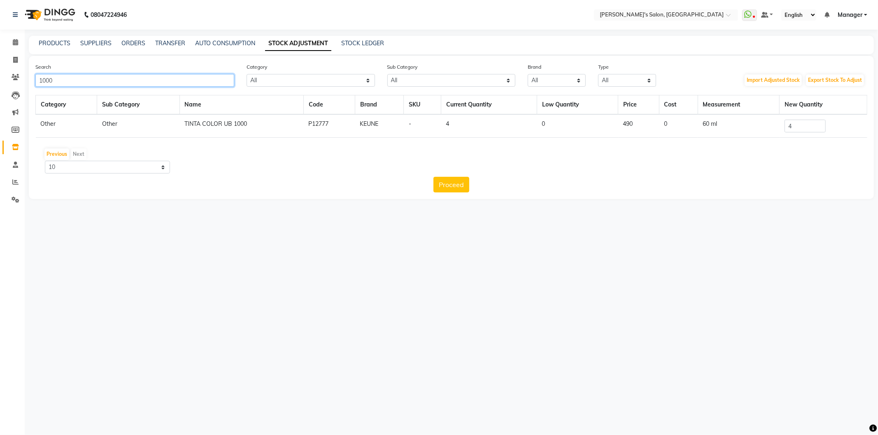
click at [104, 83] on input "1000" at bounding box center [134, 80] width 199 height 13
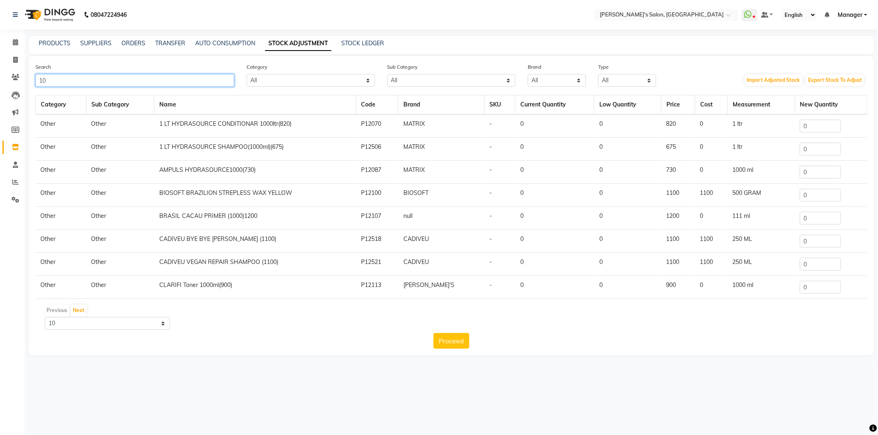
type input "1"
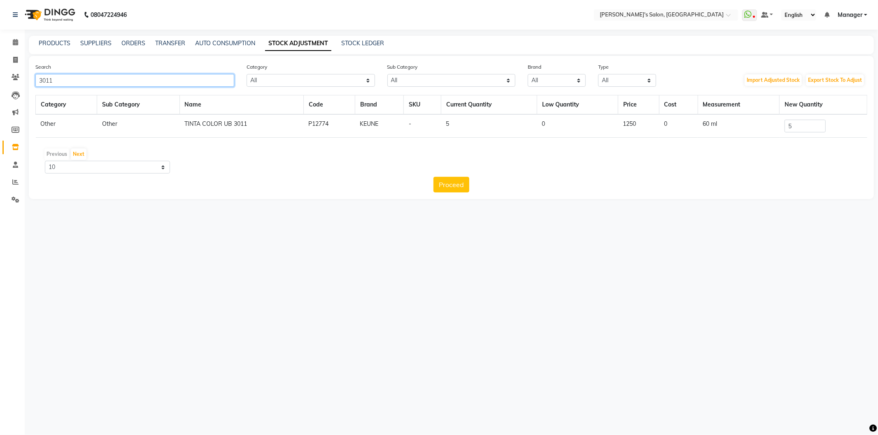
click at [94, 83] on input "3011" at bounding box center [134, 80] width 199 height 13
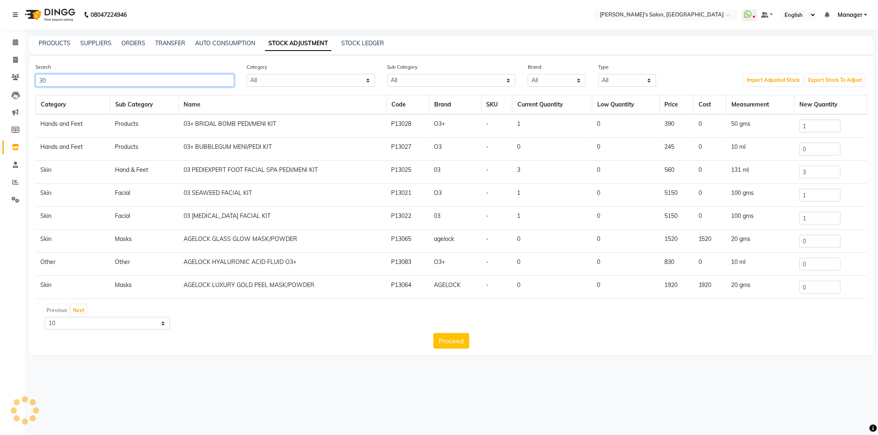
type input "3"
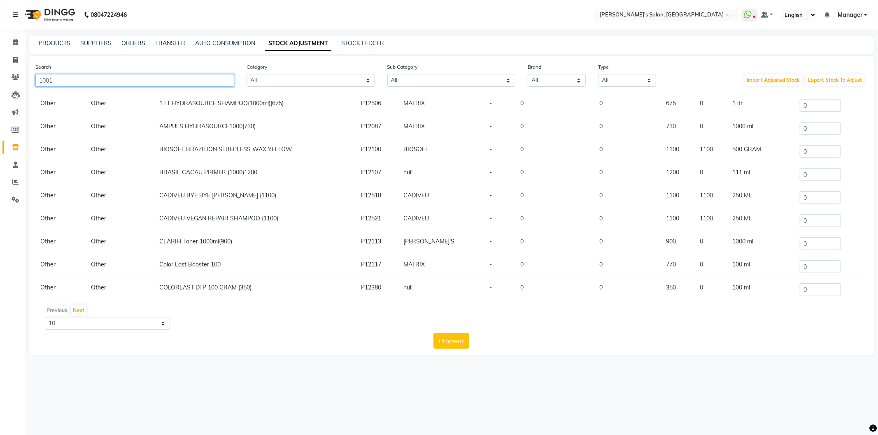
scroll to position [51, 0]
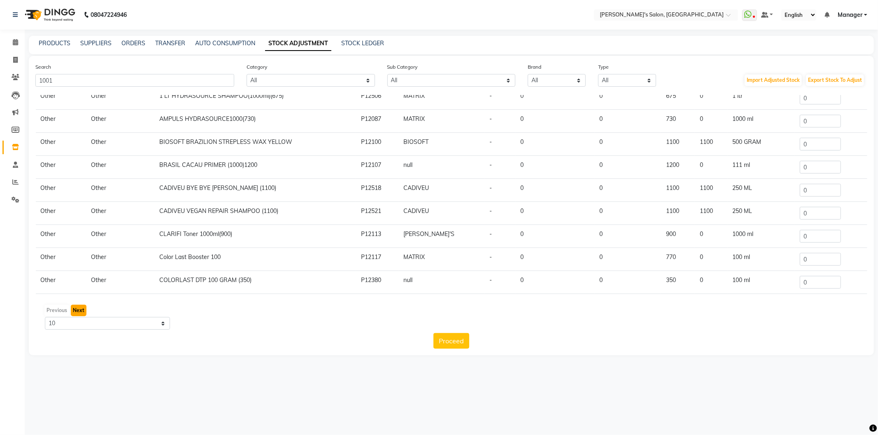
click at [77, 309] on button "Next" at bounding box center [79, 311] width 16 height 12
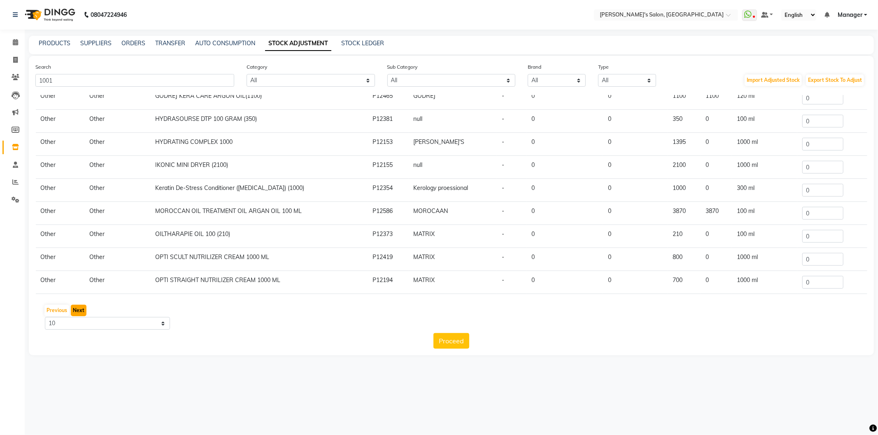
click at [77, 314] on button "Next" at bounding box center [79, 311] width 16 height 12
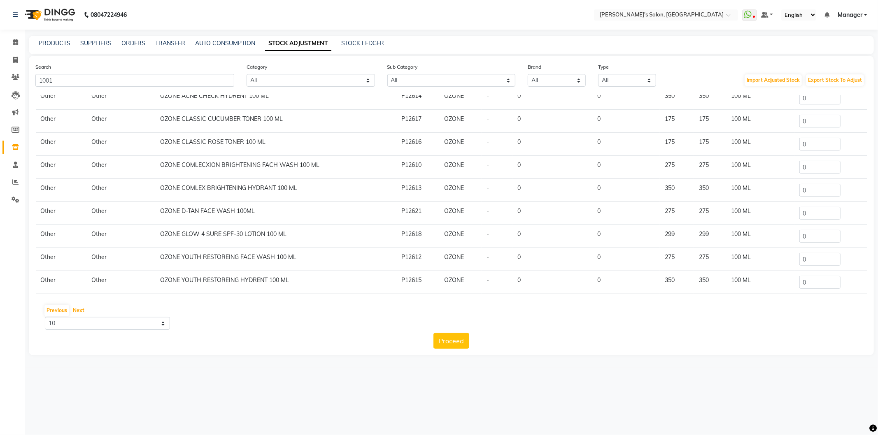
scroll to position [0, 0]
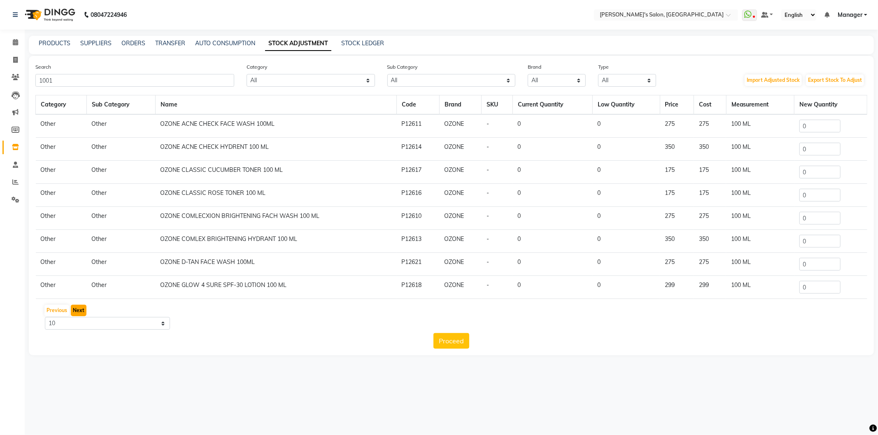
click at [77, 311] on button "Next" at bounding box center [79, 311] width 16 height 12
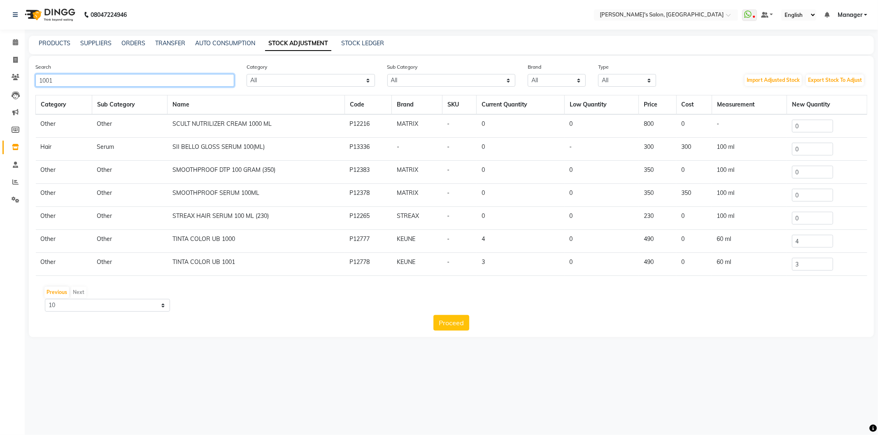
click at [68, 81] on input "1001" at bounding box center [134, 80] width 199 height 13
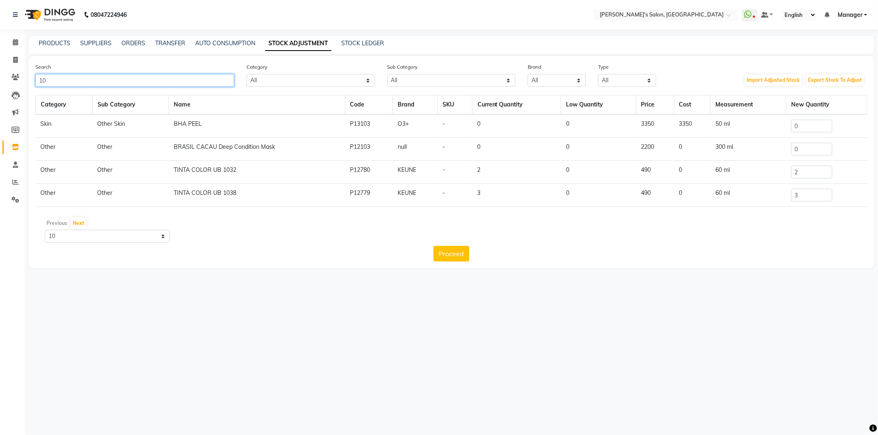
type input "1"
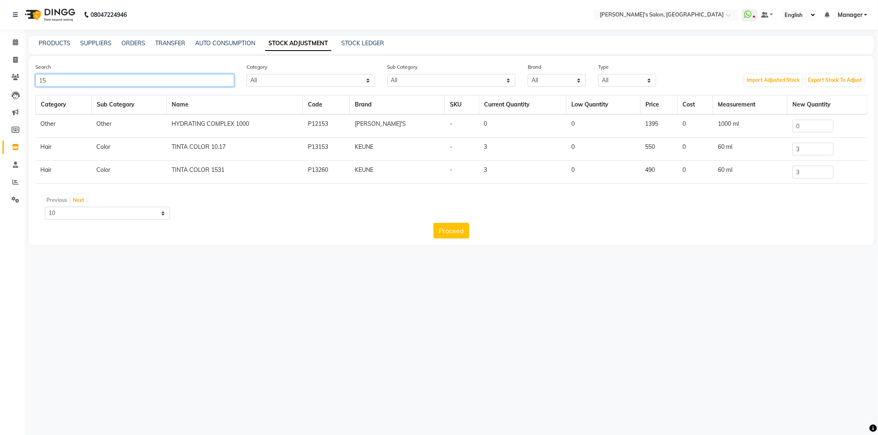
type input "1"
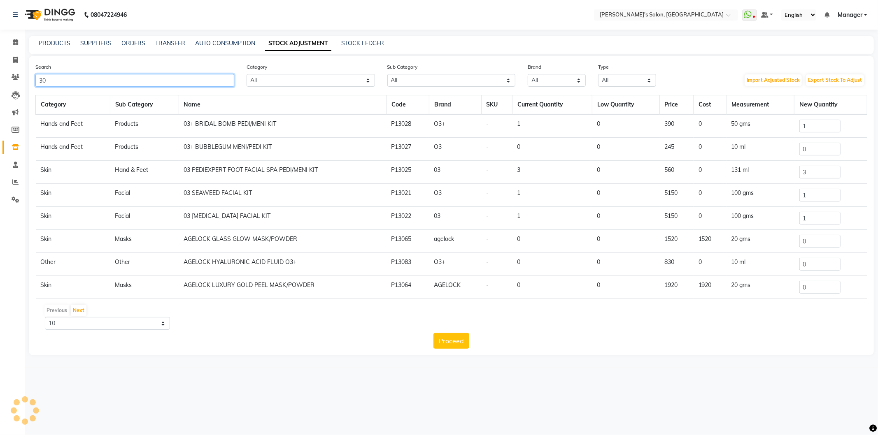
type input "3"
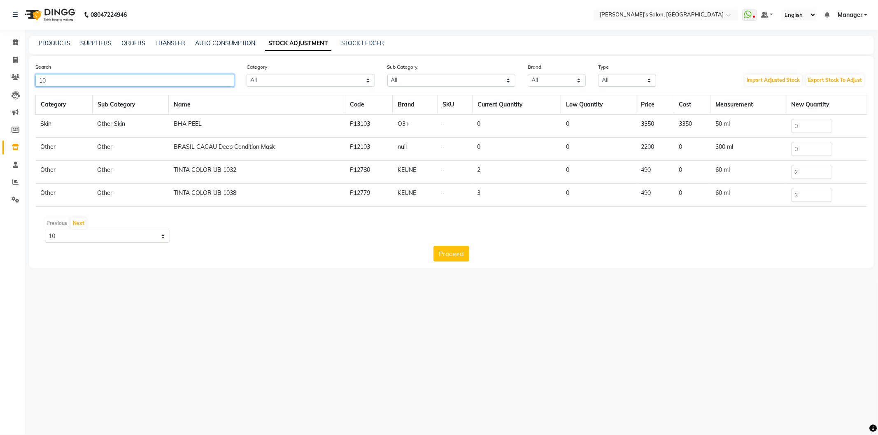
type input "1"
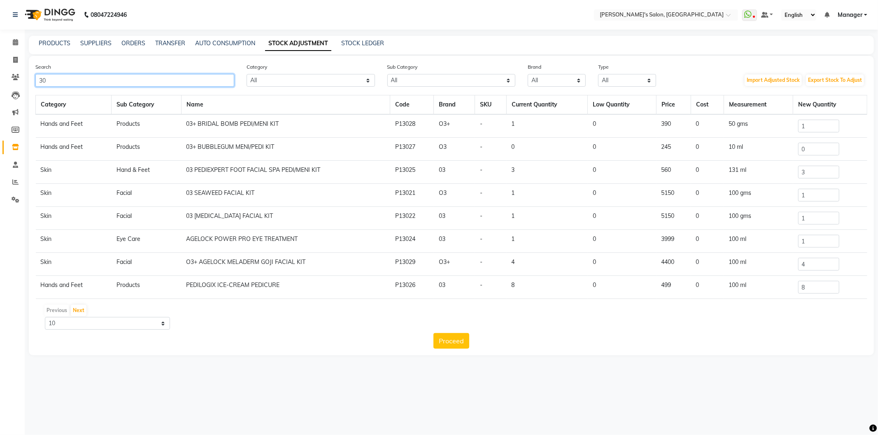
type input "3"
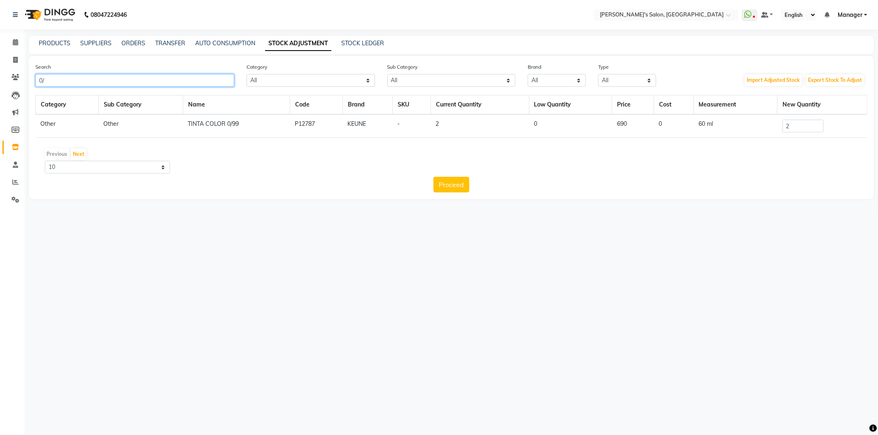
type input "0"
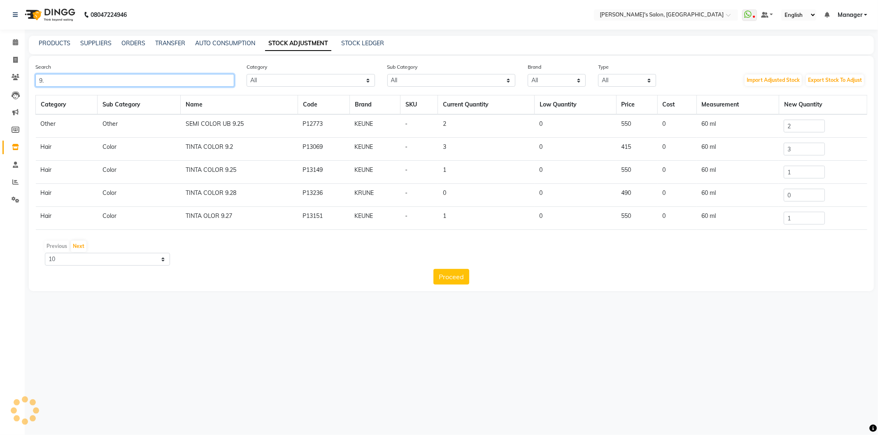
type input "9"
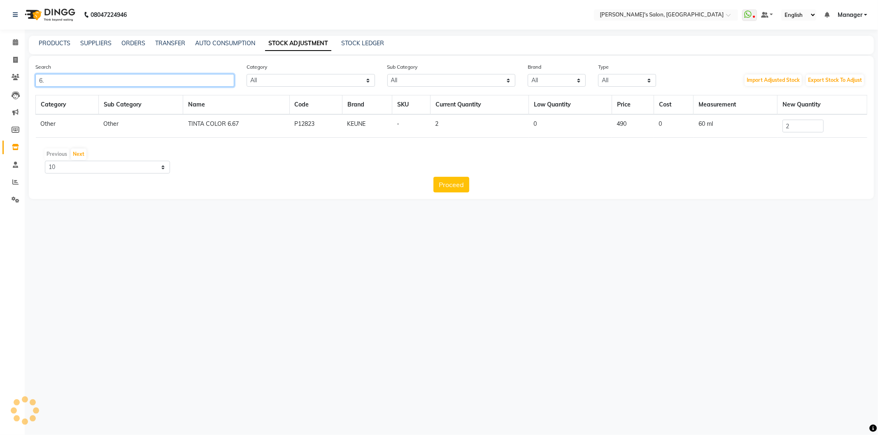
type input "6"
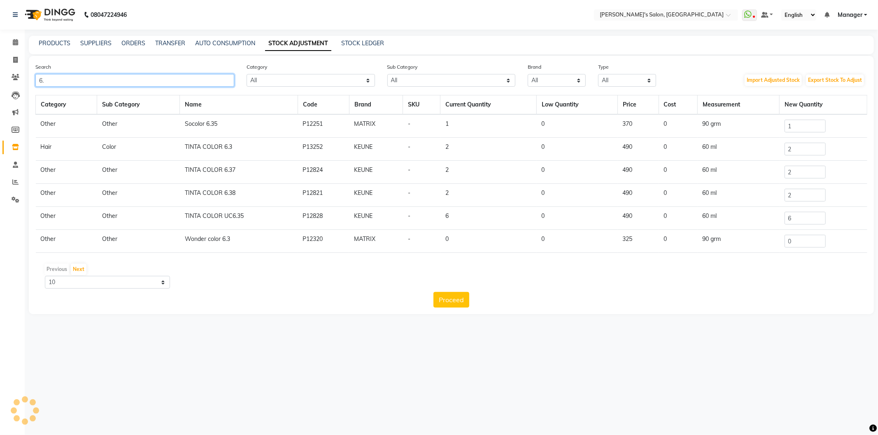
type input "6"
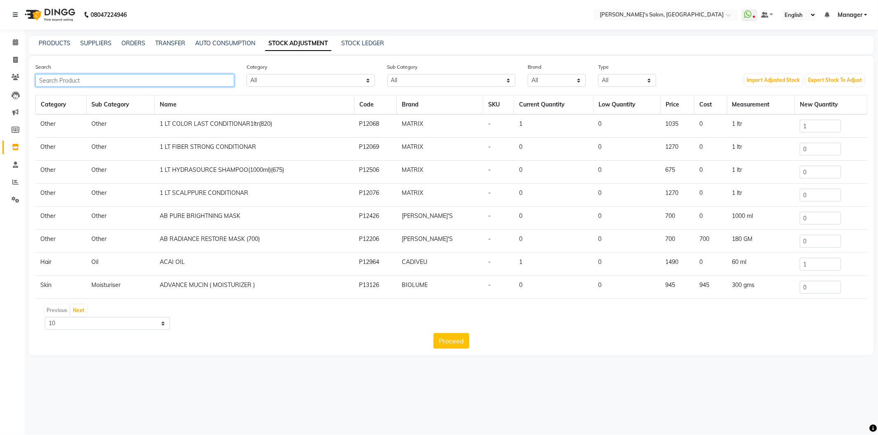
click at [116, 86] on input "text" at bounding box center [134, 80] width 199 height 13
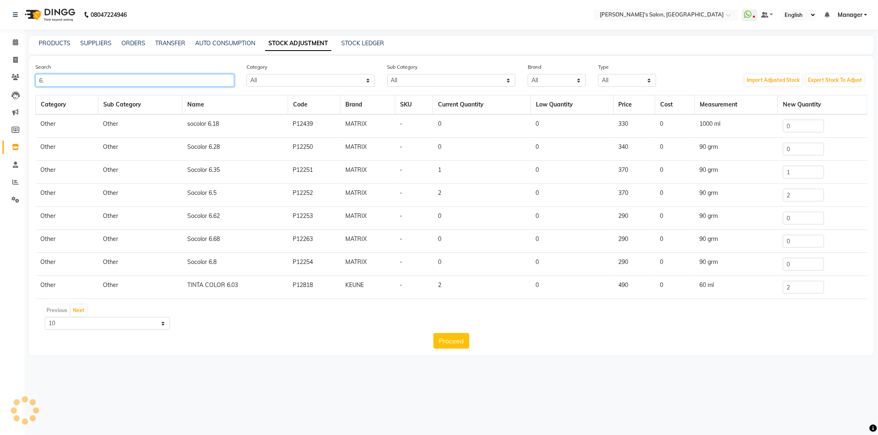
type input "6"
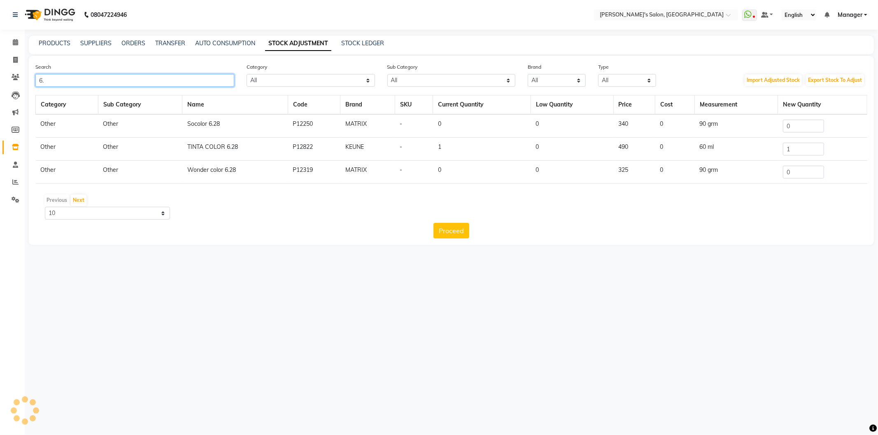
type input "6"
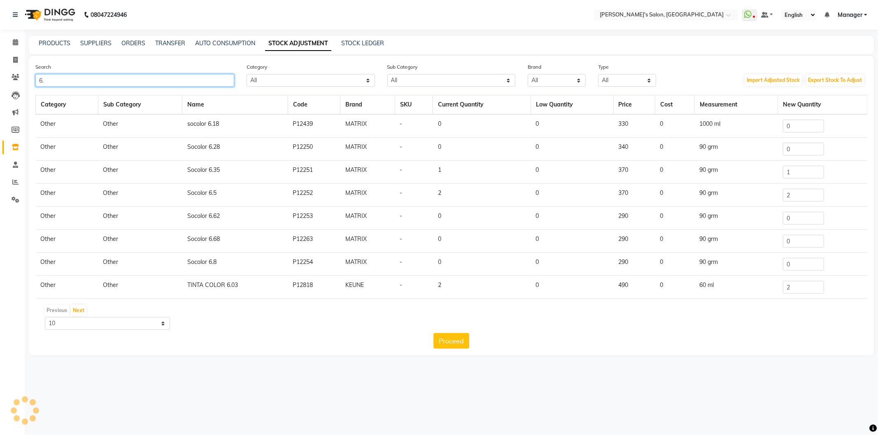
type input "6"
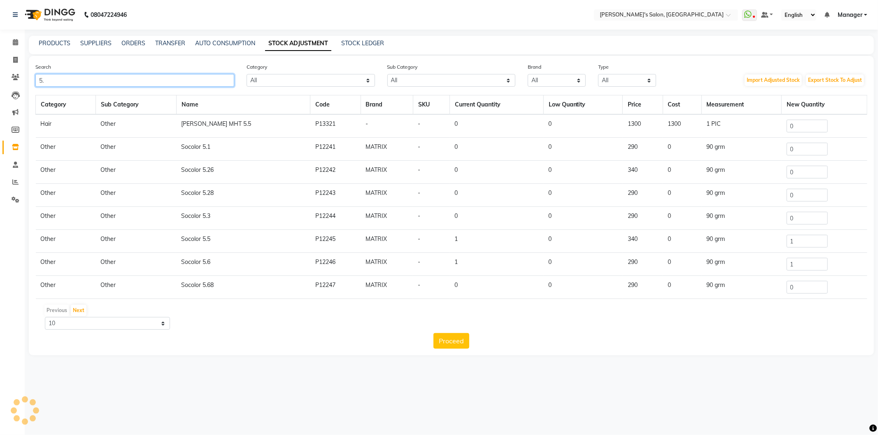
type input "5"
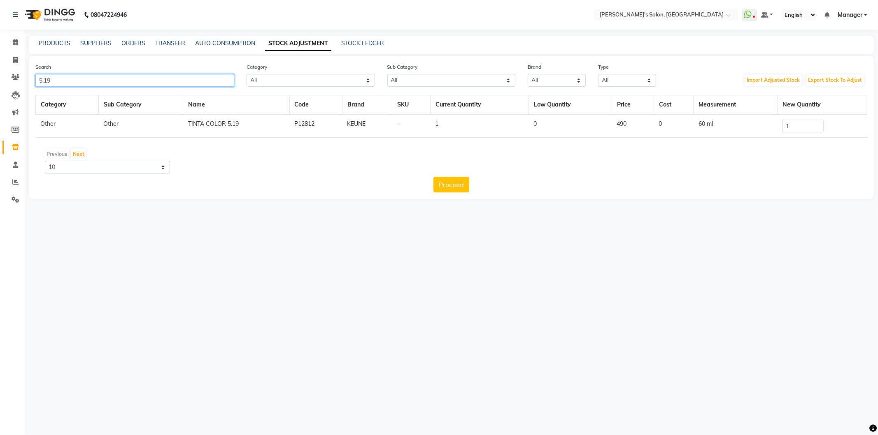
type input "5.19"
click at [798, 123] on input "1" at bounding box center [802, 126] width 41 height 13
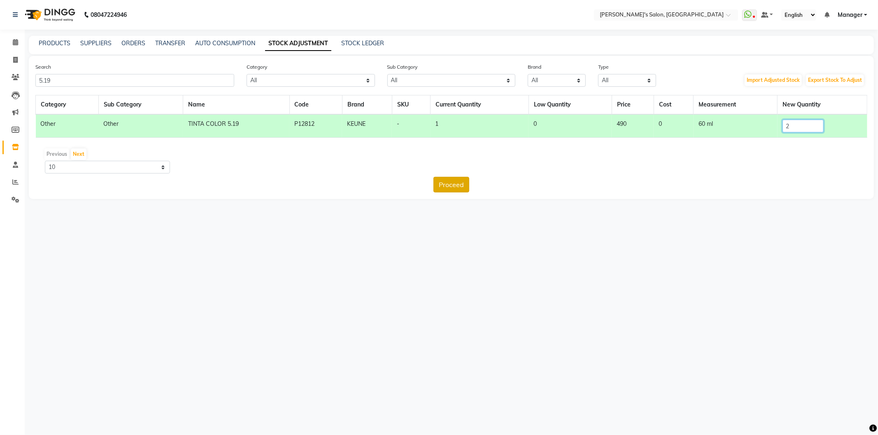
type input "2"
click at [463, 188] on button "Proceed" at bounding box center [451, 185] width 36 height 16
click at [476, 188] on button "Submit" at bounding box center [469, 185] width 33 height 16
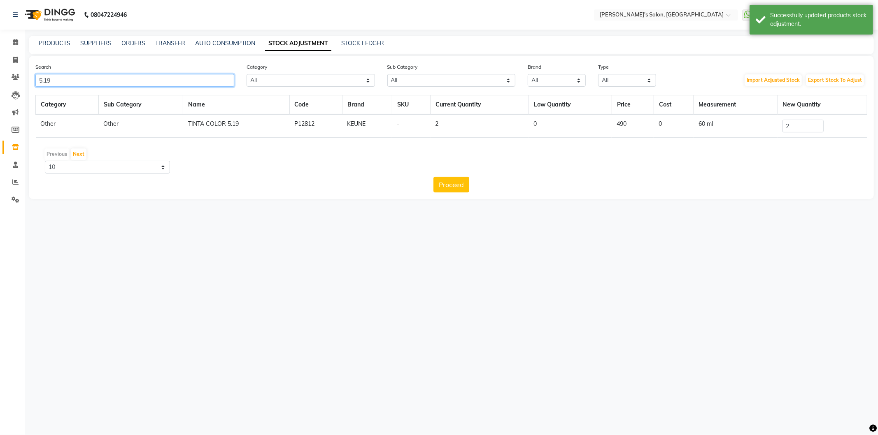
click at [160, 79] on input "5.19" at bounding box center [134, 80] width 199 height 13
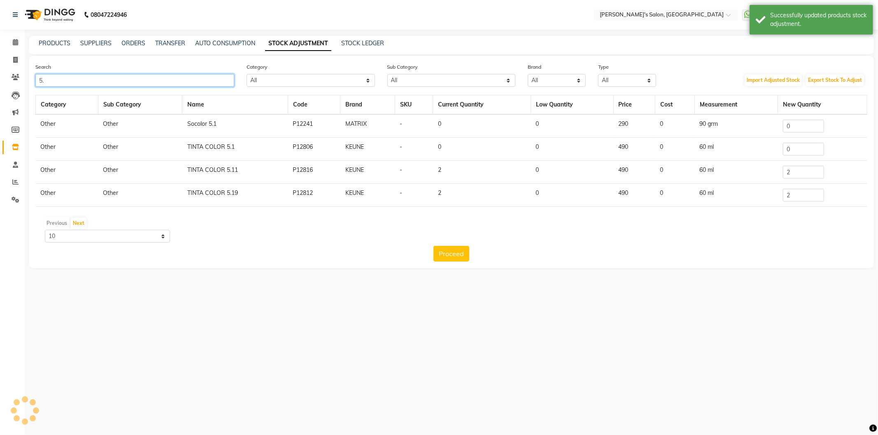
type input "5"
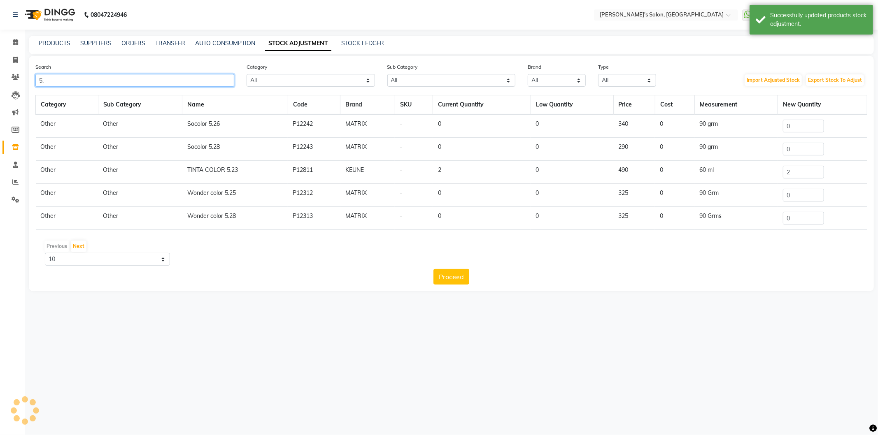
type input "5"
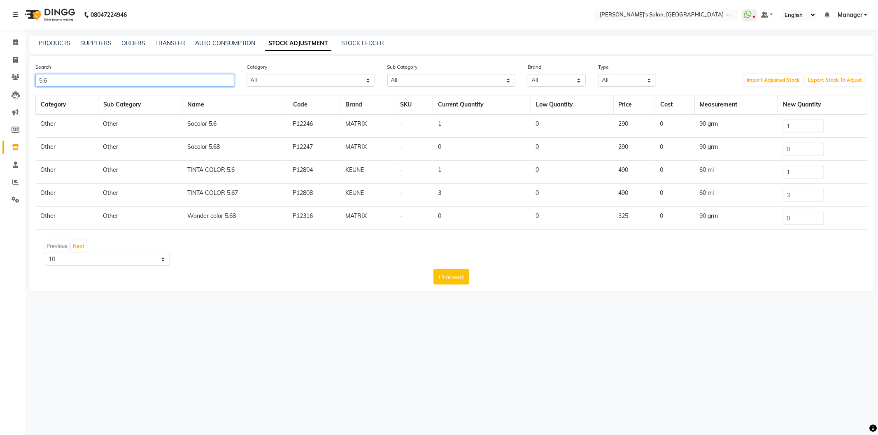
click at [105, 75] on input "5.6" at bounding box center [134, 80] width 199 height 13
type input "5"
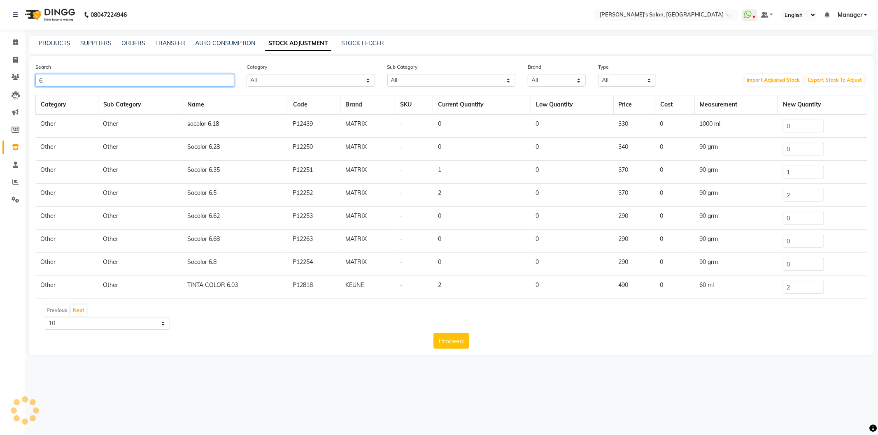
type input "6"
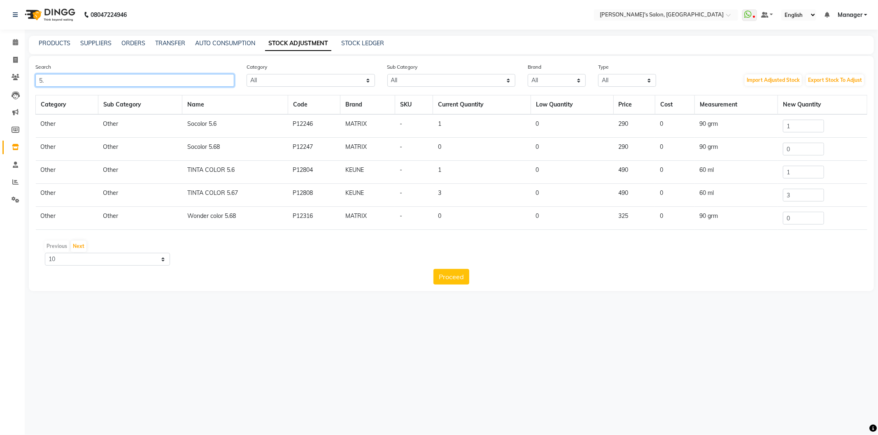
type input "5"
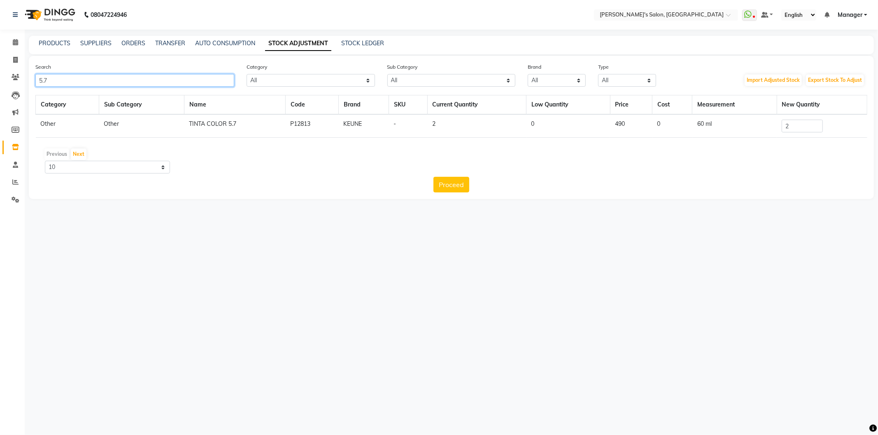
click at [91, 86] on input "5.7" at bounding box center [134, 80] width 199 height 13
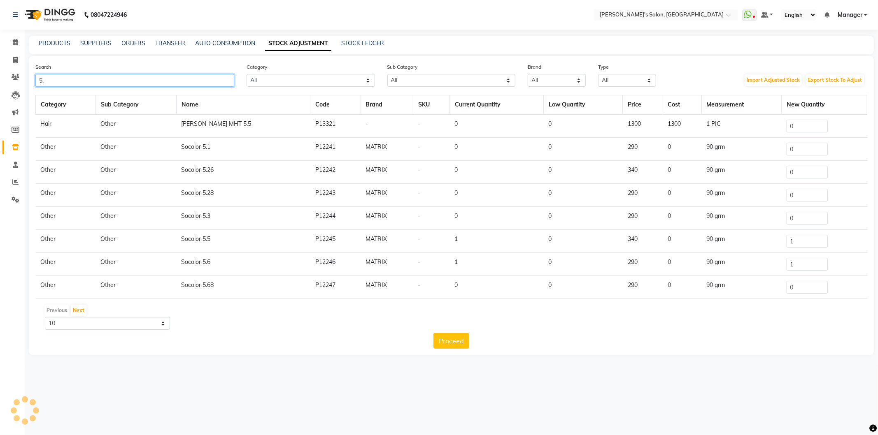
type input "5"
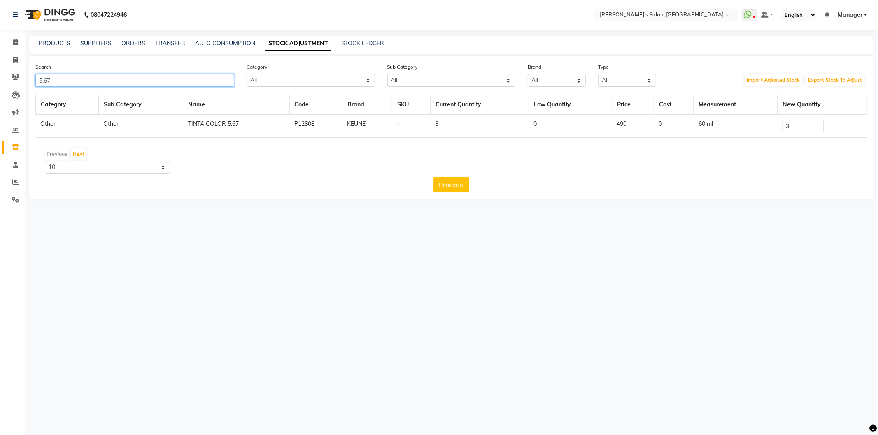
click at [91, 86] on input "5.67" at bounding box center [134, 80] width 199 height 13
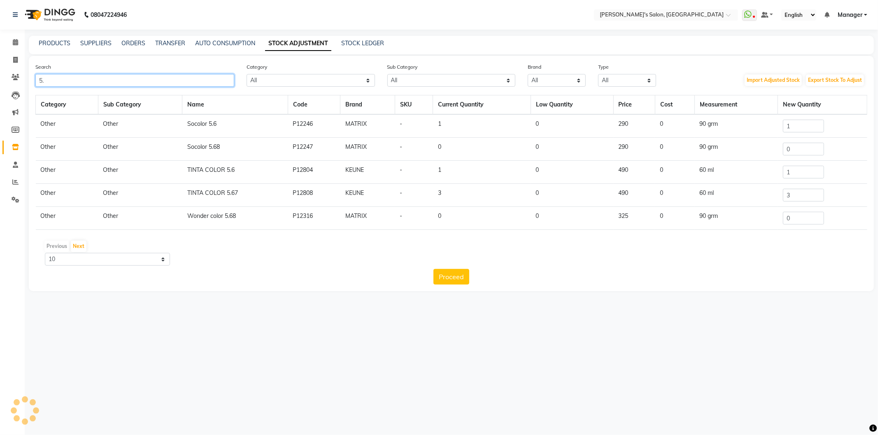
type input "5"
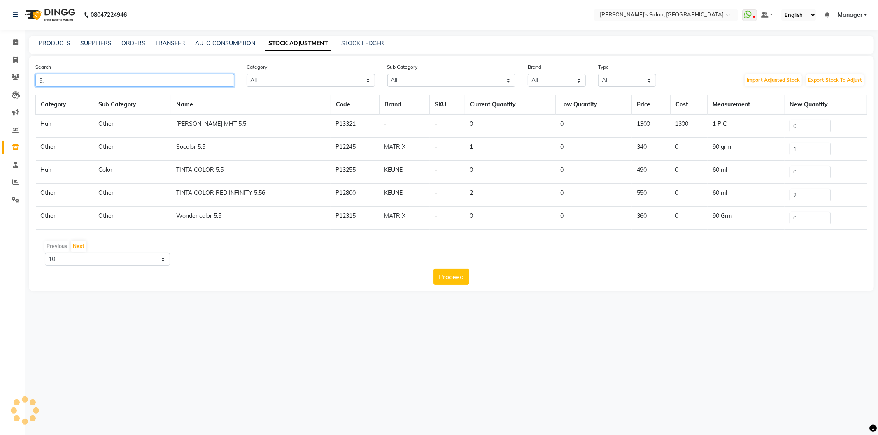
type input "5"
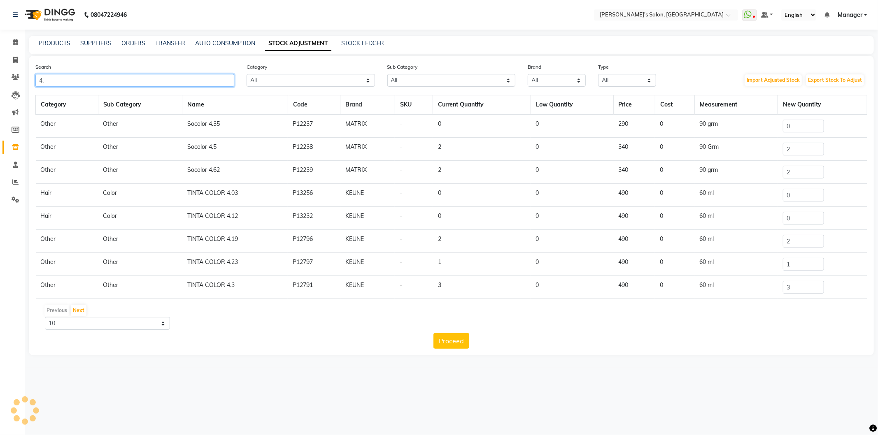
type input "4"
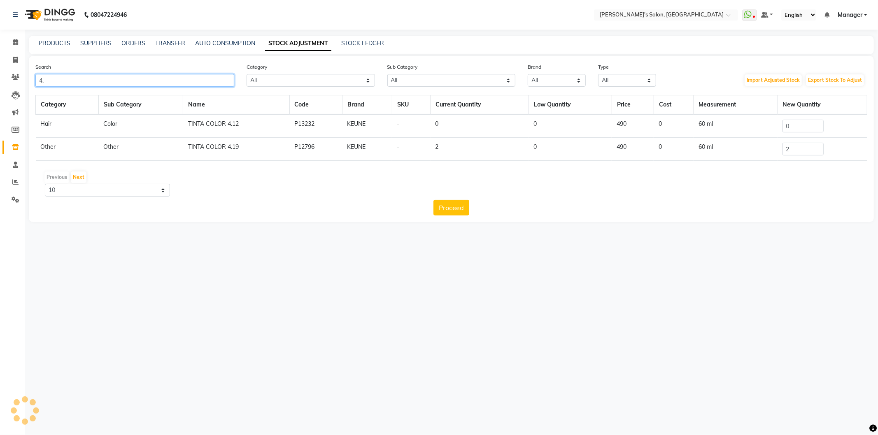
type input "4"
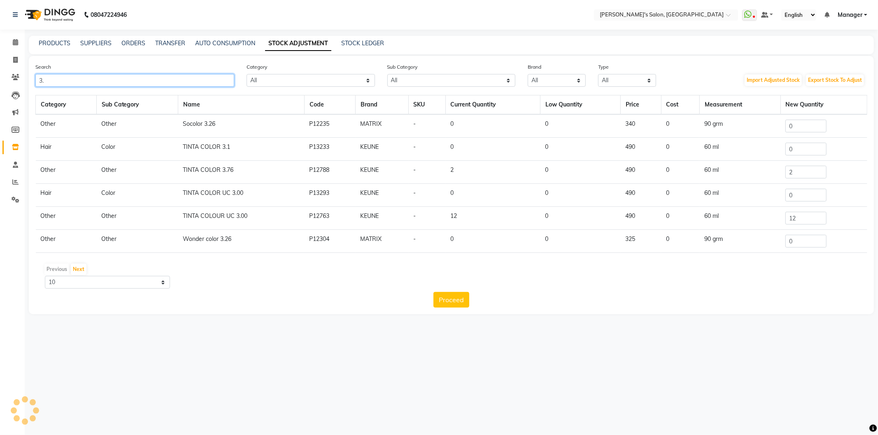
type input "3"
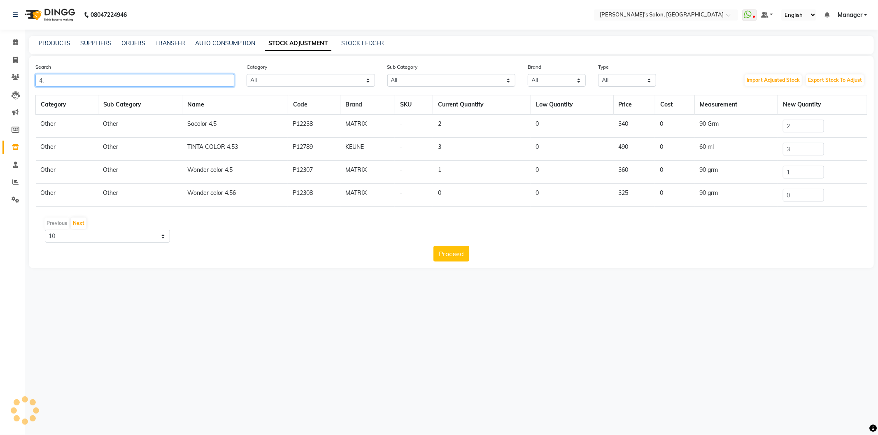
type input "4"
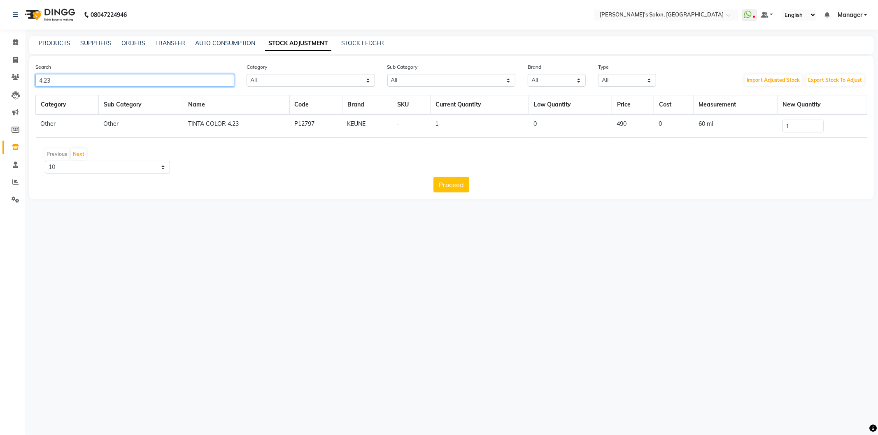
type input "4.23"
click at [803, 126] on input "1" at bounding box center [802, 126] width 41 height 13
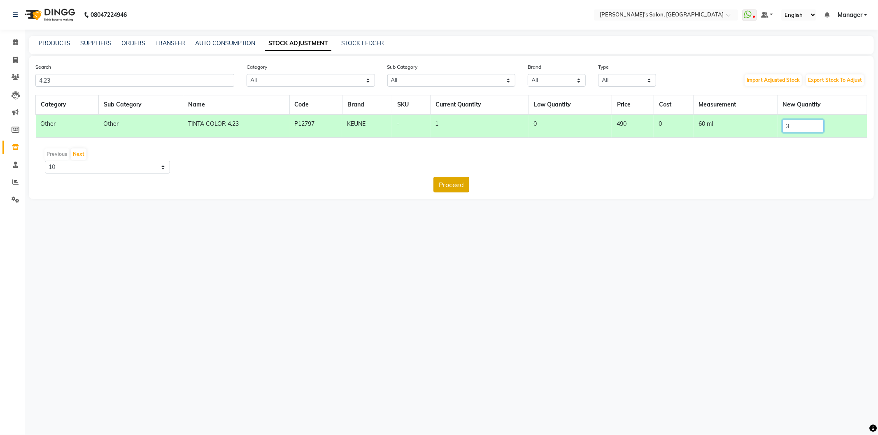
type input "3"
click at [454, 190] on button "Proceed" at bounding box center [451, 185] width 36 height 16
click at [469, 186] on button "Submit" at bounding box center [469, 185] width 33 height 16
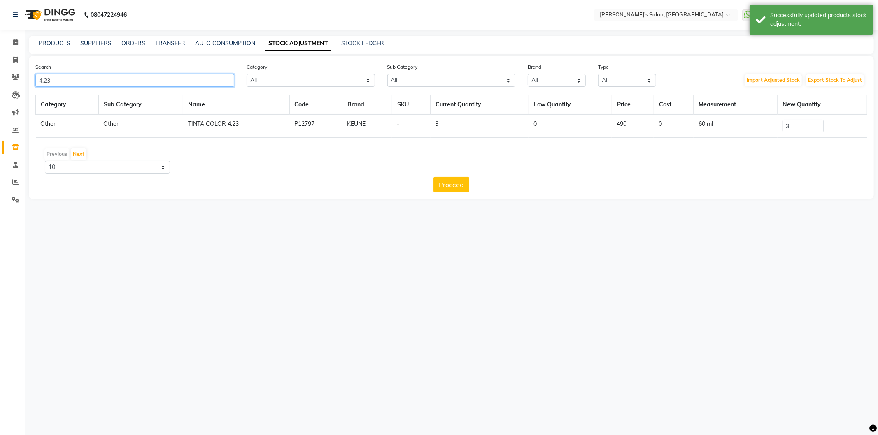
click at [112, 77] on input "4.23" at bounding box center [134, 80] width 199 height 13
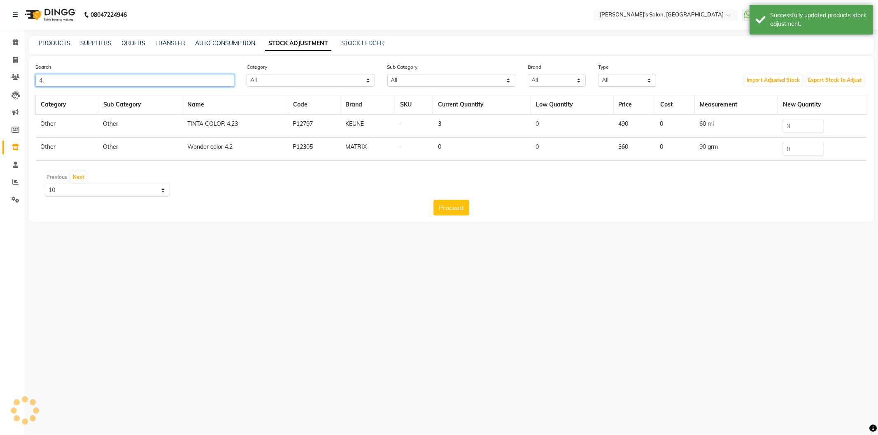
type input "4"
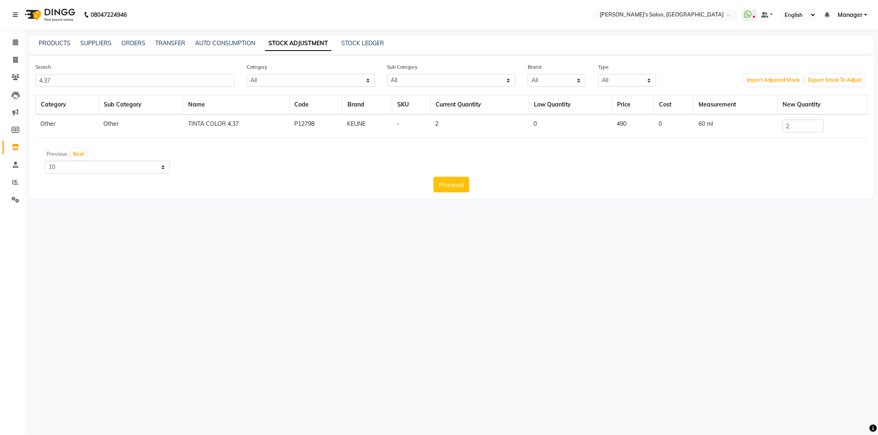
click at [93, 72] on div "Search 4.37" at bounding box center [134, 75] width 211 height 24
click at [90, 84] on input "4.37" at bounding box center [134, 80] width 199 height 13
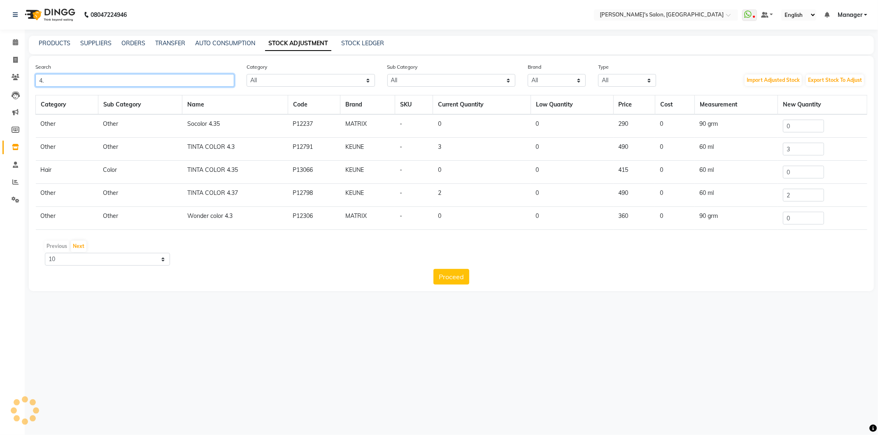
type input "4"
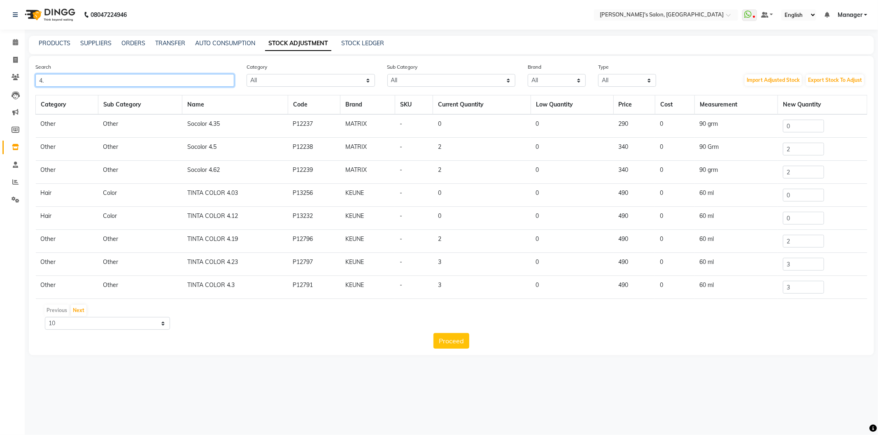
type input "4"
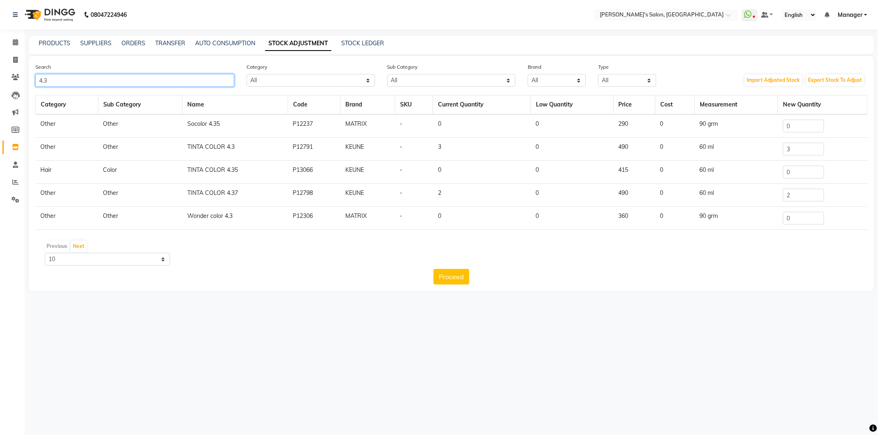
click at [110, 84] on input "4.3" at bounding box center [134, 80] width 199 height 13
type input "4"
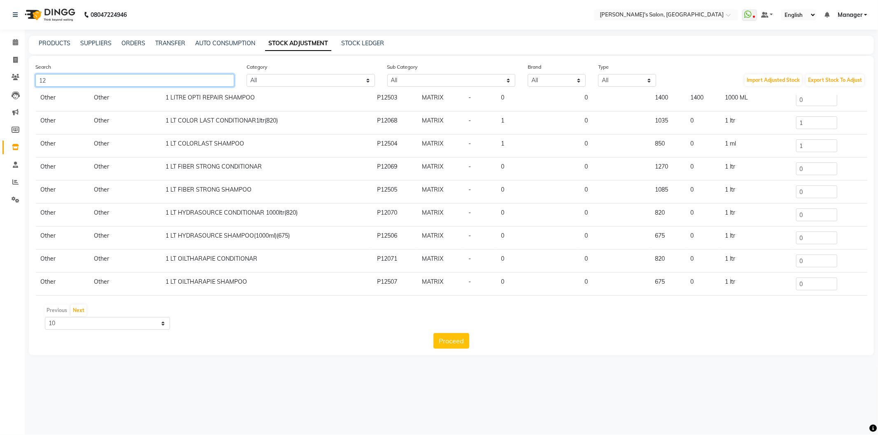
scroll to position [51, 0]
click at [78, 307] on button "Next" at bounding box center [79, 311] width 16 height 12
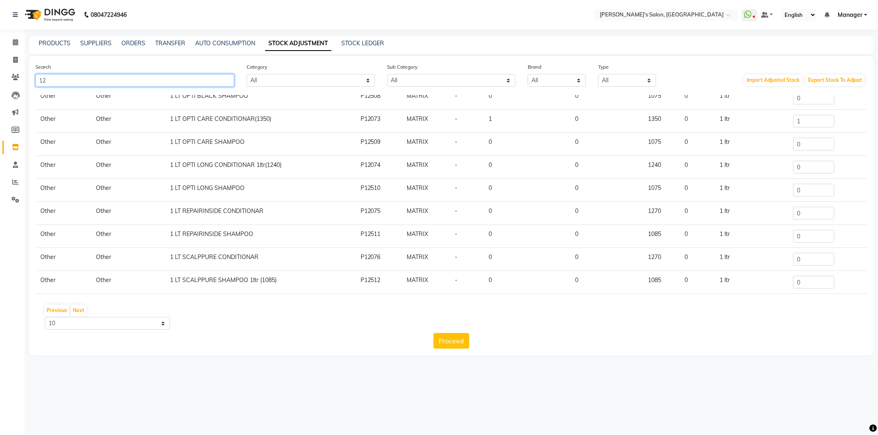
click at [63, 78] on input "12" at bounding box center [134, 80] width 199 height 13
type input "1"
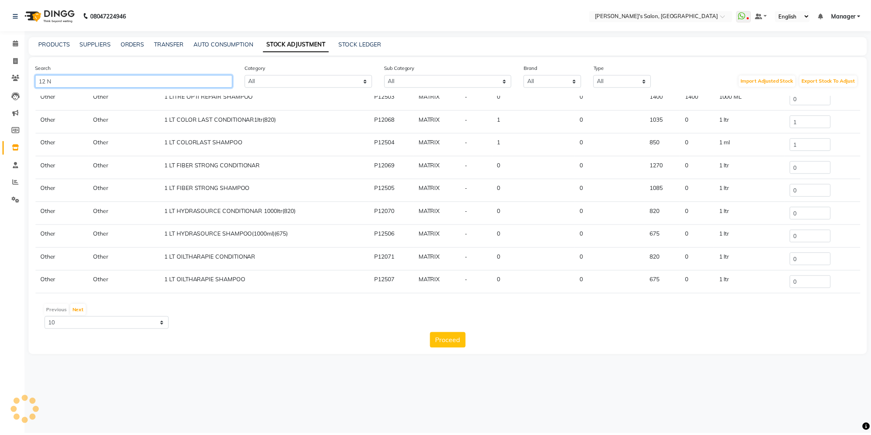
scroll to position [0, 0]
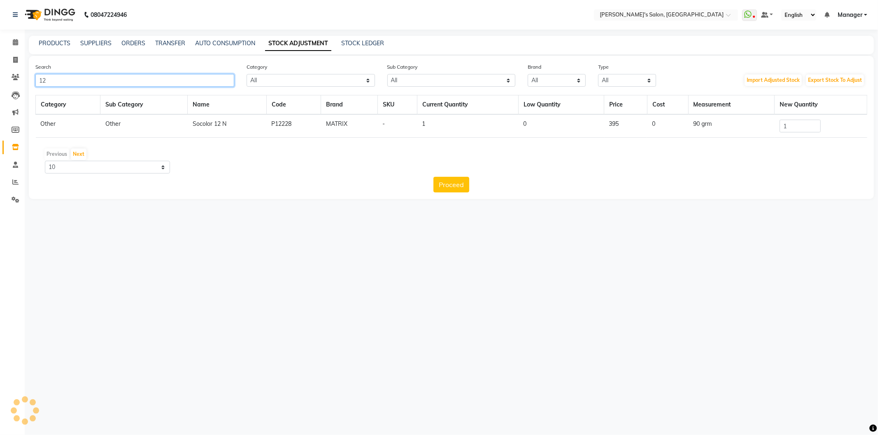
type input "1"
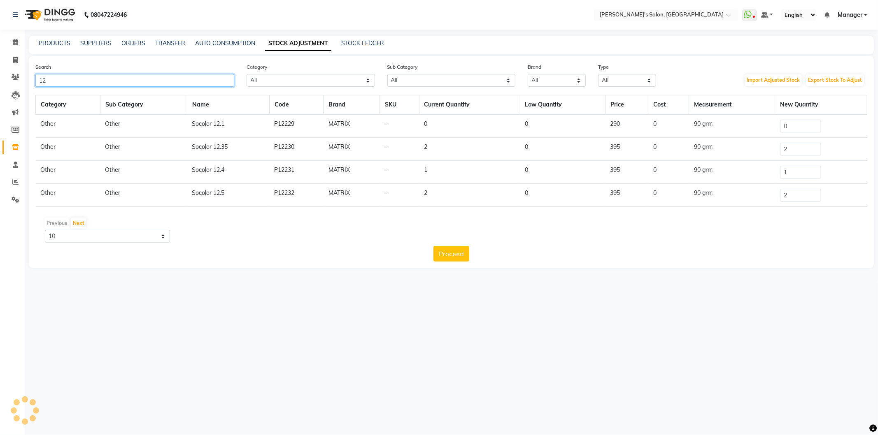
type input "1"
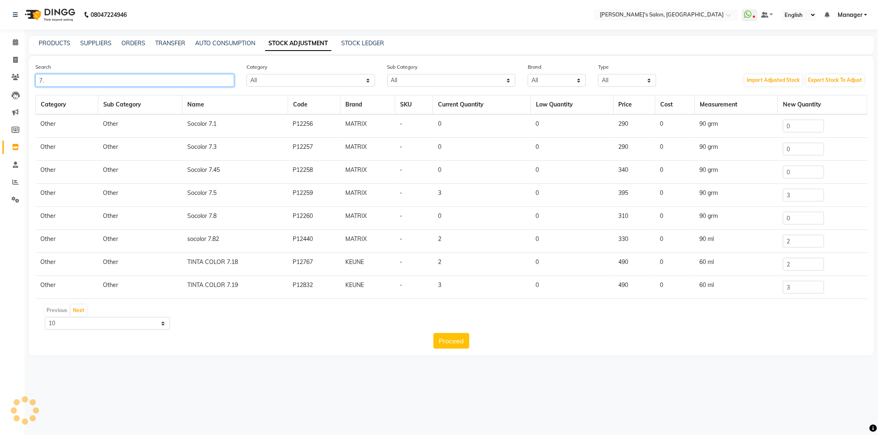
type input "7"
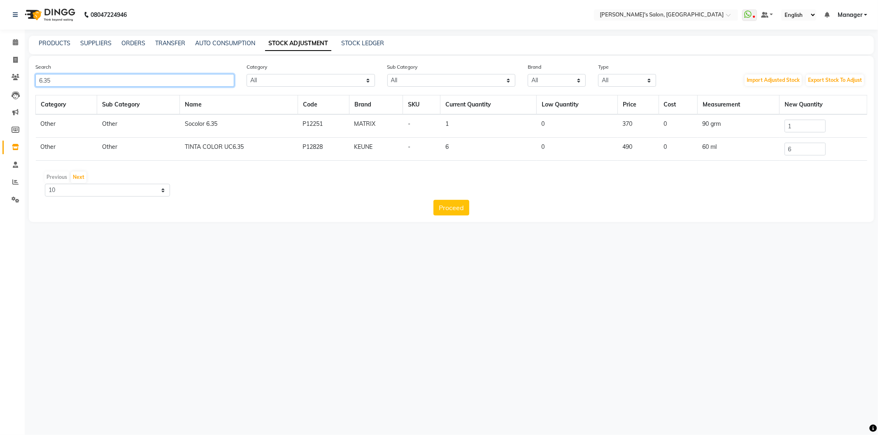
type input "6.35"
click at [803, 126] on input "1" at bounding box center [804, 126] width 41 height 13
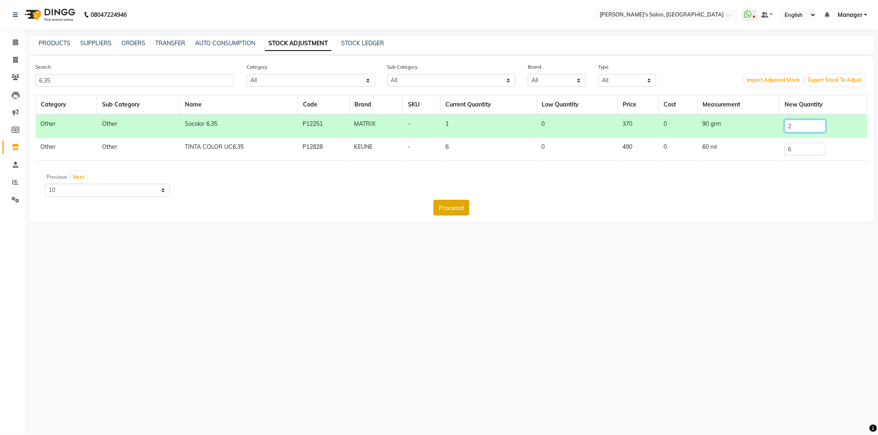
type input "2"
click at [446, 211] on button "Proceed" at bounding box center [451, 208] width 36 height 16
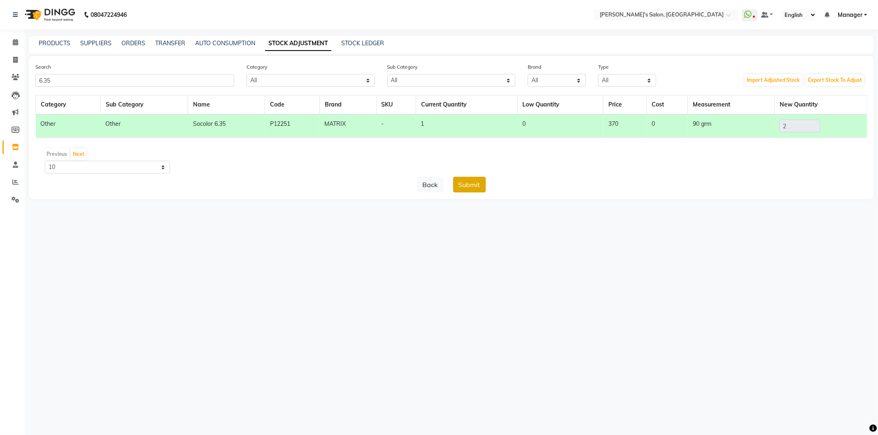
click at [478, 186] on button "Submit" at bounding box center [469, 185] width 33 height 16
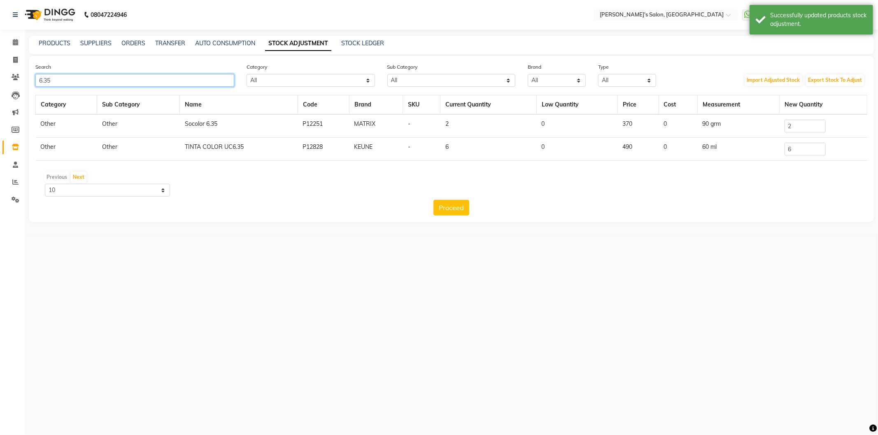
click at [116, 77] on input "6.35" at bounding box center [134, 80] width 199 height 13
type input "6"
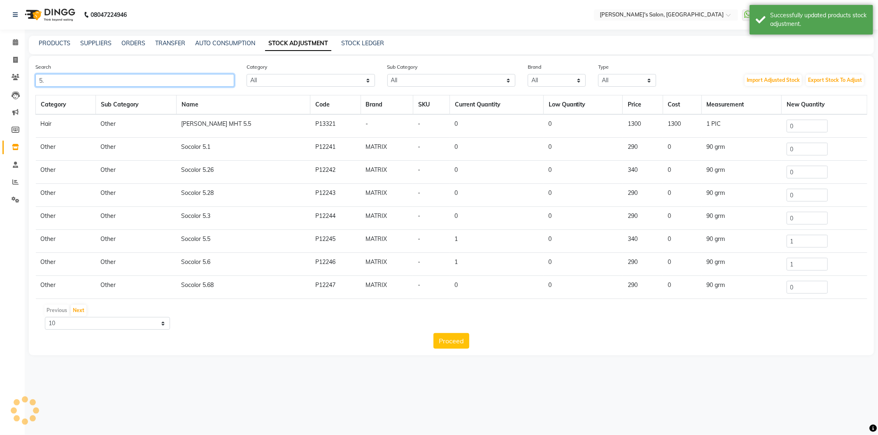
type input "5"
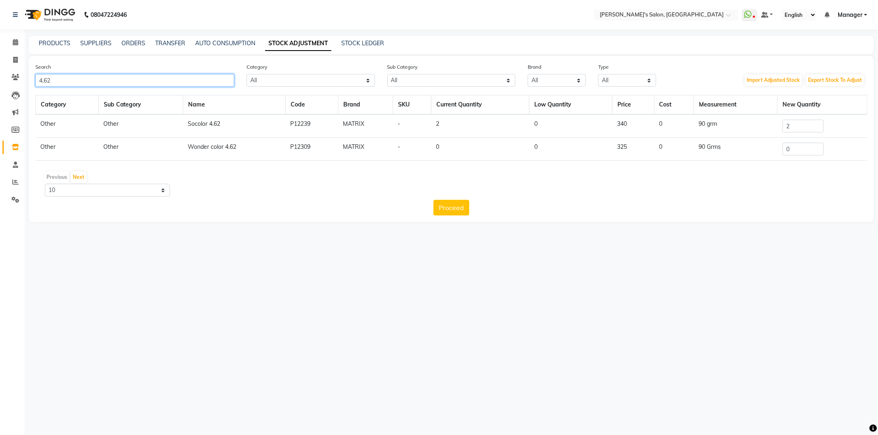
click at [62, 81] on input "4.62" at bounding box center [134, 80] width 199 height 13
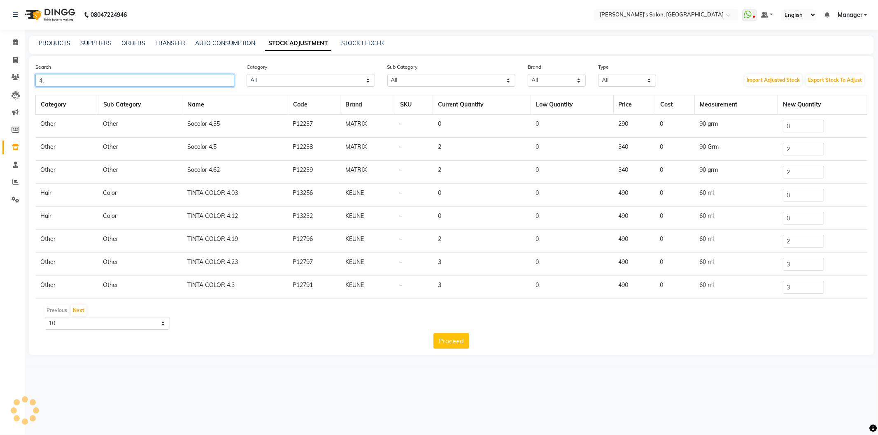
type input "4"
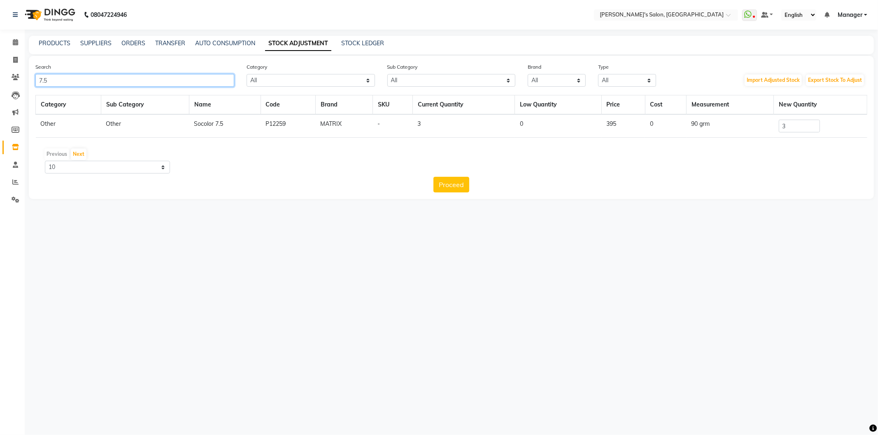
type input "7.5"
click at [795, 128] on input "3" at bounding box center [799, 126] width 41 height 13
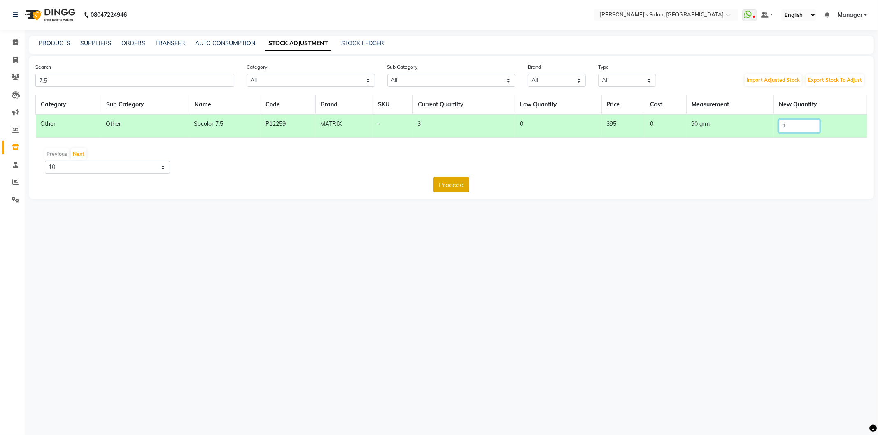
type input "2"
click at [449, 185] on button "Proceed" at bounding box center [451, 185] width 36 height 16
click at [463, 184] on button "Submit" at bounding box center [469, 185] width 33 height 16
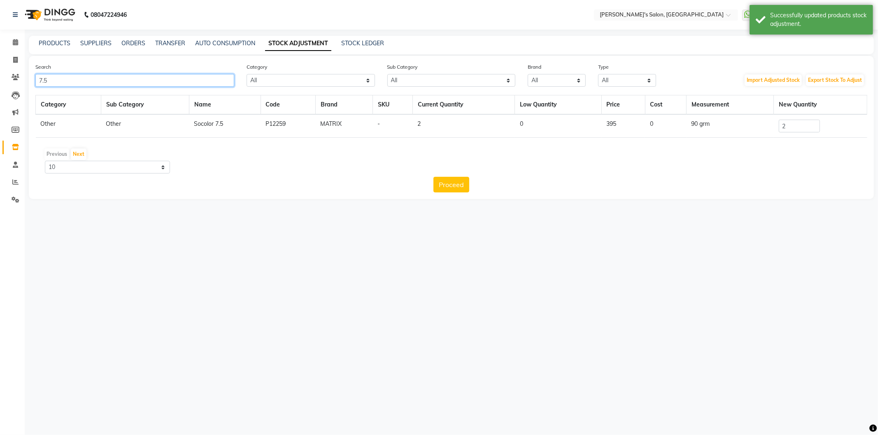
click at [137, 86] on input "7.5" at bounding box center [134, 80] width 199 height 13
type input "7"
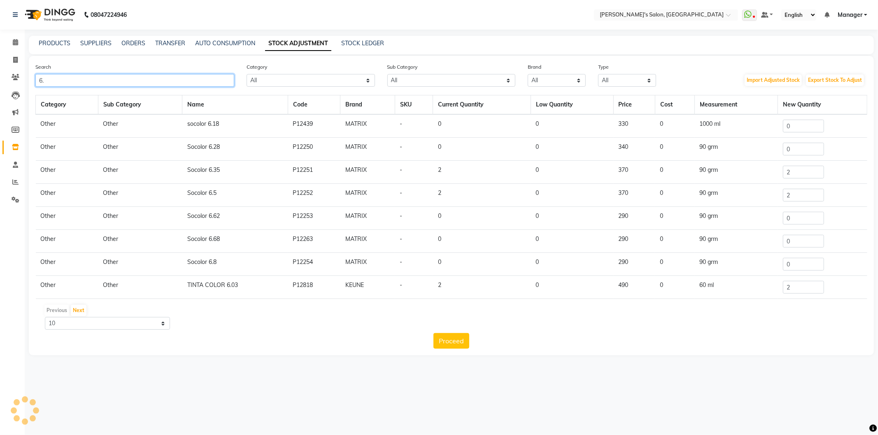
type input "6"
type input "4"
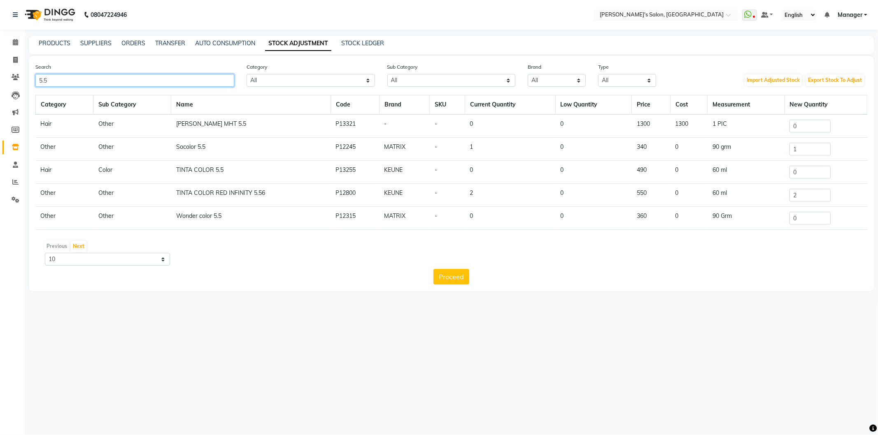
click at [80, 78] on input "5.5" at bounding box center [134, 80] width 199 height 13
type input "5"
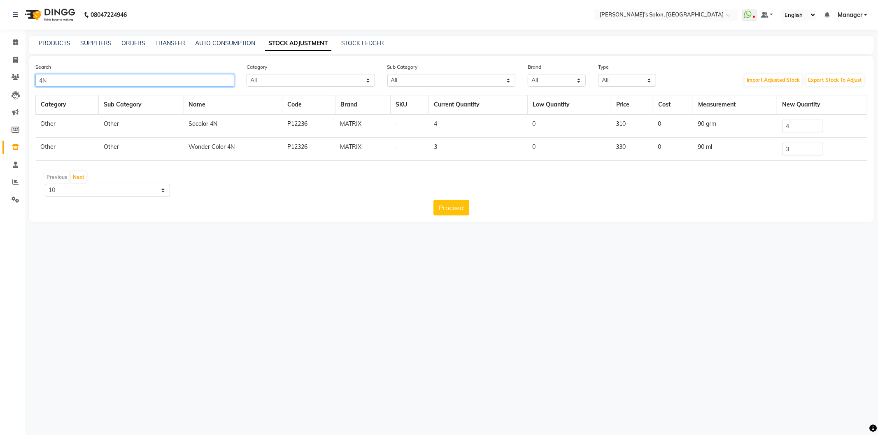
click at [124, 85] on input "4N" at bounding box center [134, 80] width 199 height 13
type input "4"
click at [137, 81] on input "3N" at bounding box center [134, 80] width 199 height 13
type input "3"
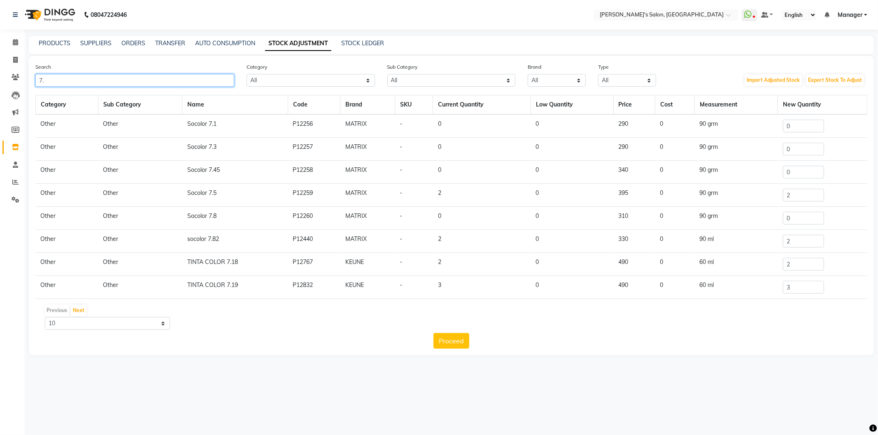
type input "7"
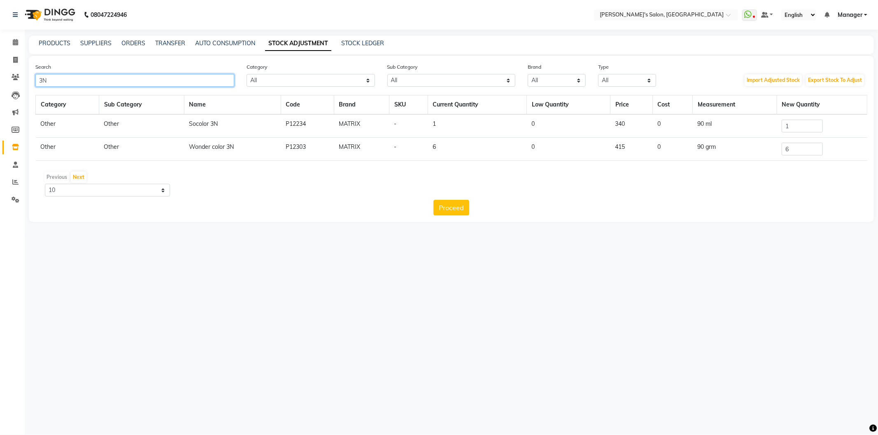
type input "3"
type input "4"
type input "5N"
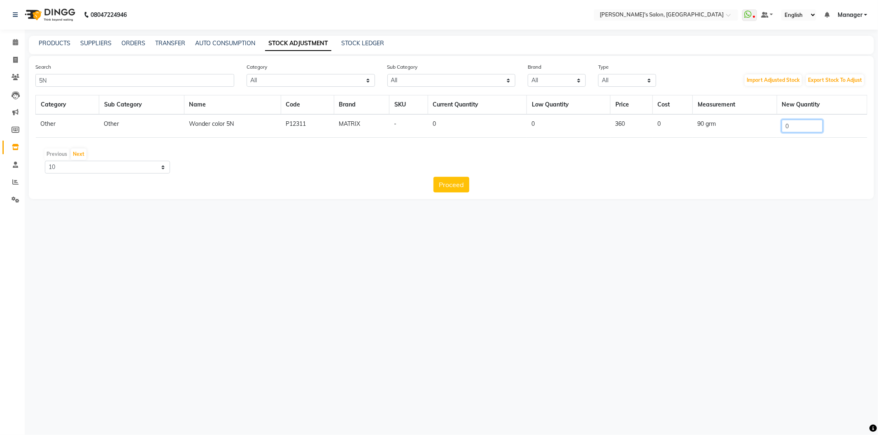
click at [807, 122] on input "0" at bounding box center [801, 126] width 41 height 13
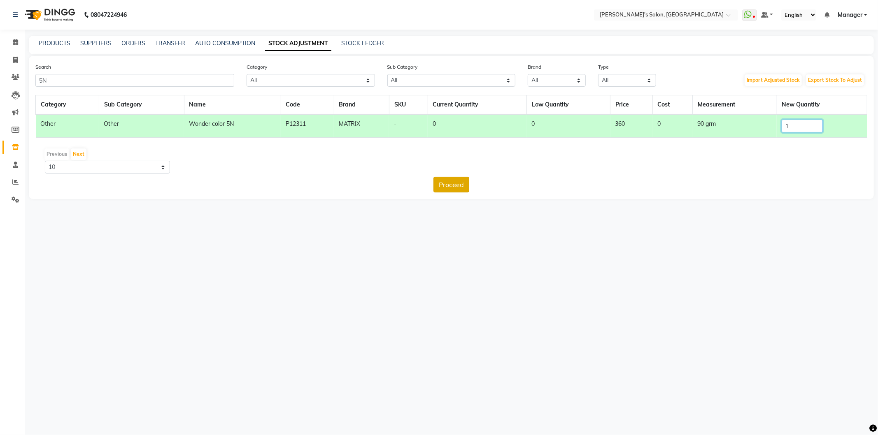
type input "1"
click at [445, 187] on button "Proceed" at bounding box center [451, 185] width 36 height 16
click at [465, 188] on button "Submit" at bounding box center [469, 185] width 33 height 16
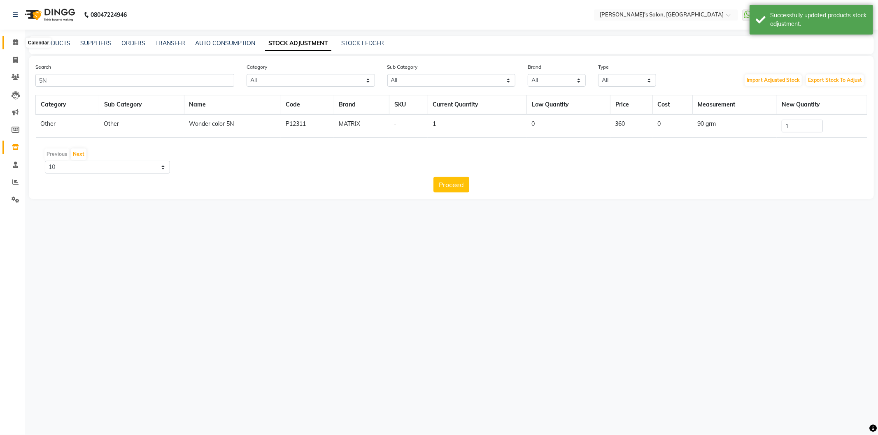
click at [9, 41] on span at bounding box center [15, 42] width 14 height 9
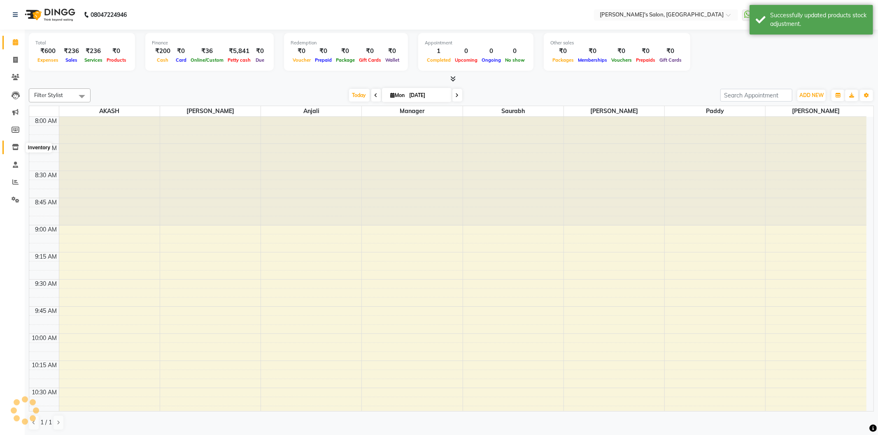
click at [16, 151] on span at bounding box center [15, 147] width 14 height 9
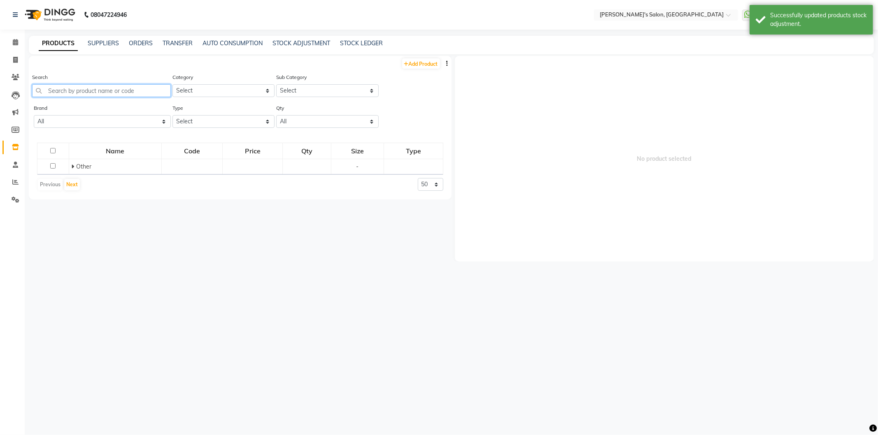
click at [59, 89] on input "text" at bounding box center [101, 90] width 139 height 13
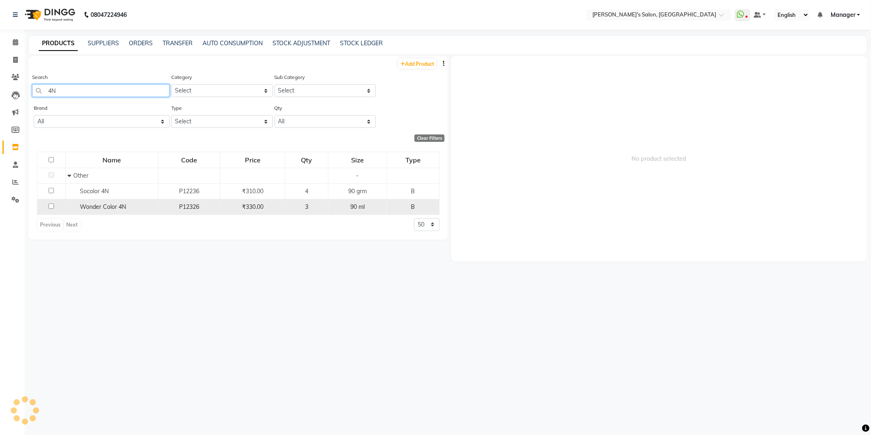
type input "4N"
click at [250, 207] on span "₹330.00" at bounding box center [252, 206] width 21 height 7
select select
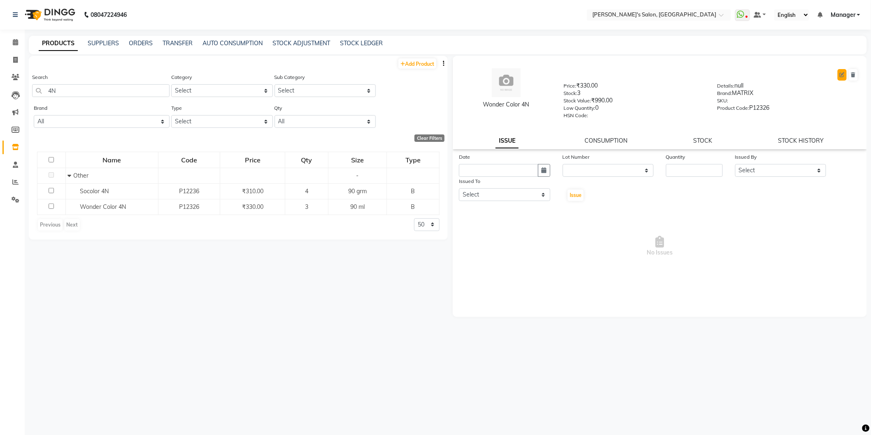
click at [842, 77] on icon at bounding box center [841, 74] width 5 height 5
select select "B"
select select "1000"
select select "true"
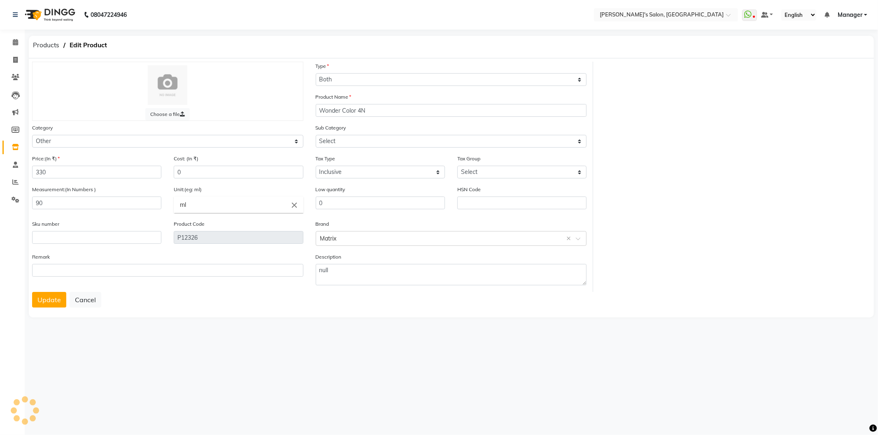
select select "1002"
click at [101, 173] on input "330" at bounding box center [96, 172] width 129 height 13
type input "3"
type input "415"
click at [53, 301] on button "Update" at bounding box center [49, 300] width 34 height 16
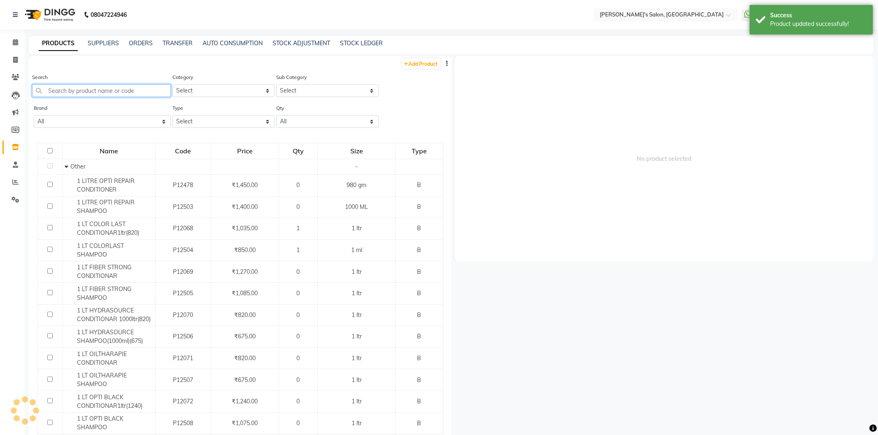
click at [81, 88] on input "text" at bounding box center [101, 90] width 139 height 13
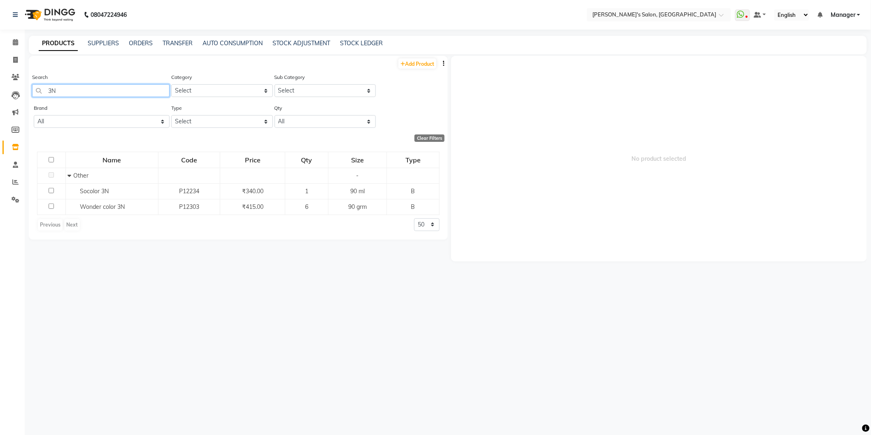
type input "3"
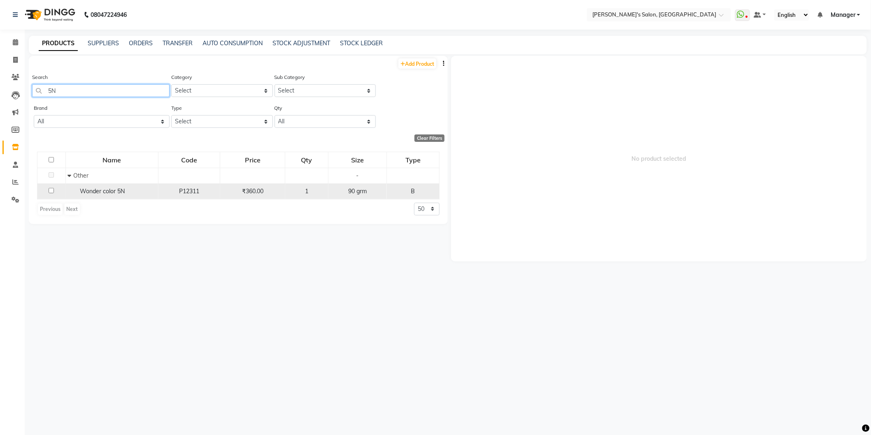
type input "5N"
click at [256, 191] on span "₹360.00" at bounding box center [252, 191] width 21 height 7
select select
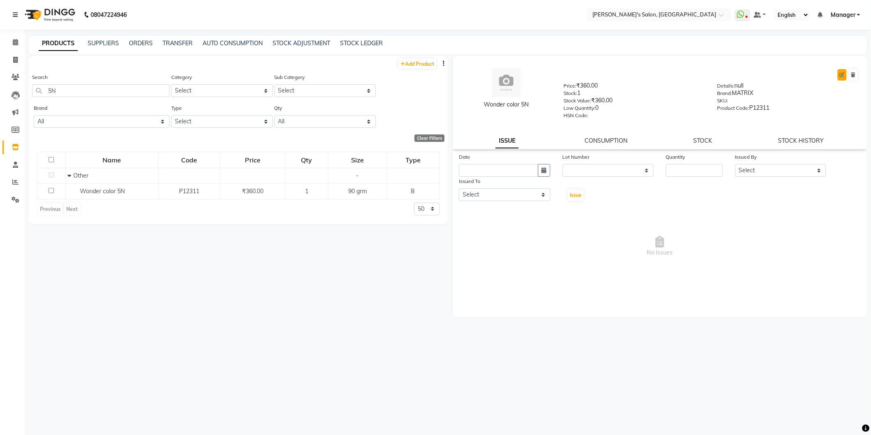
click at [843, 75] on icon at bounding box center [841, 74] width 5 height 5
select select "B"
select select "1000"
select select "true"
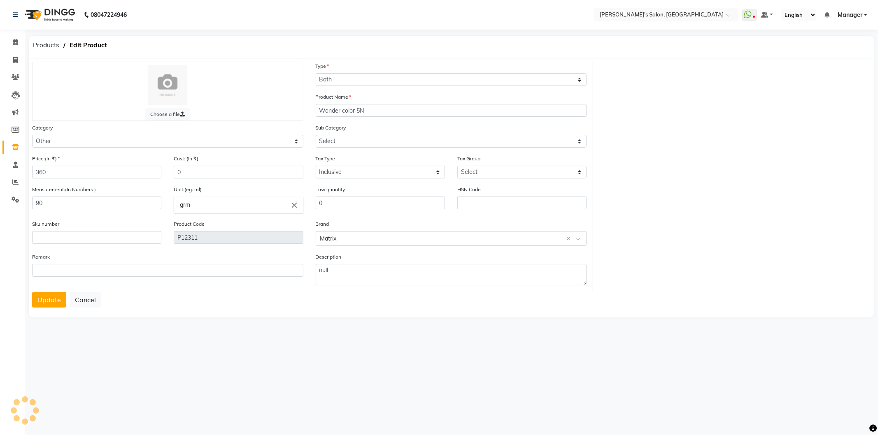
select select "1002"
click at [115, 175] on input "360" at bounding box center [96, 172] width 129 height 13
type input "3"
type input "415"
click at [62, 302] on button "Update" at bounding box center [49, 300] width 34 height 16
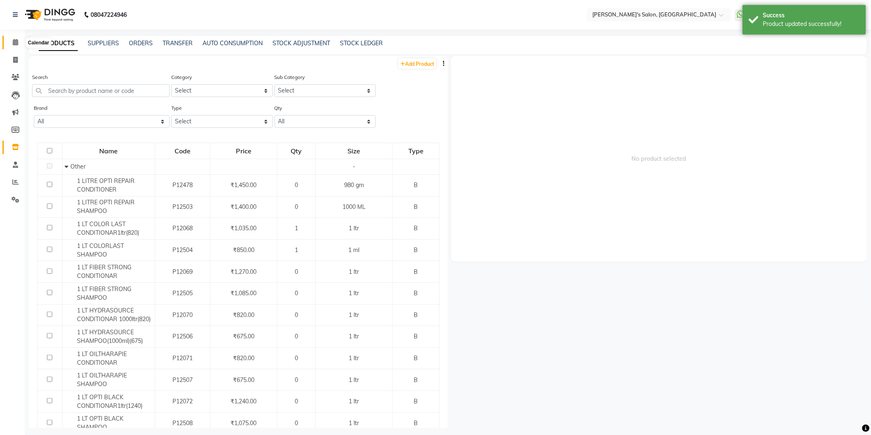
click at [18, 44] on span at bounding box center [15, 42] width 14 height 9
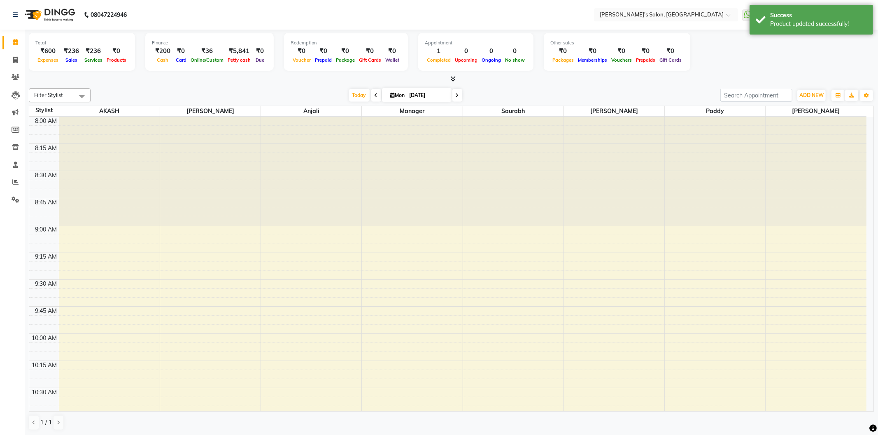
click at [774, 83] on div at bounding box center [451, 79] width 845 height 9
click at [451, 79] on icon at bounding box center [452, 79] width 5 height 6
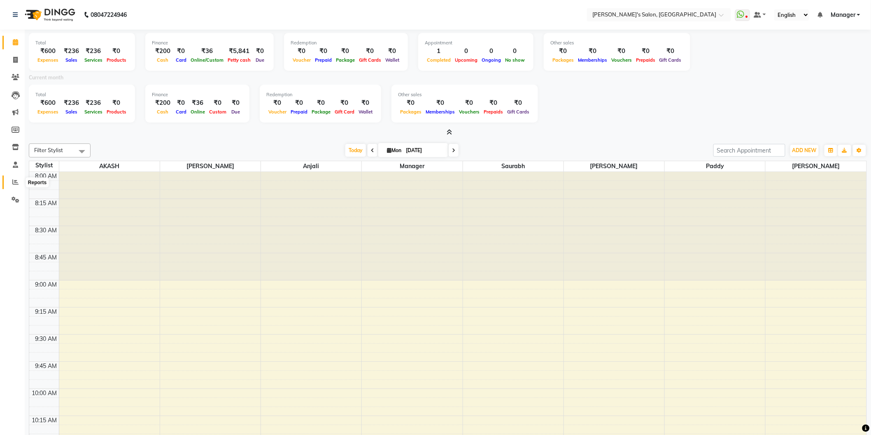
click at [17, 183] on icon at bounding box center [15, 182] width 6 height 6
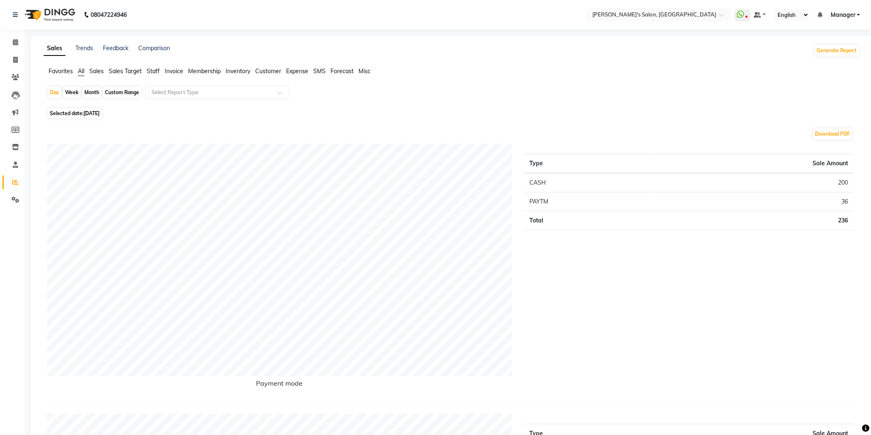
click at [81, 110] on span "Selected date: [DATE]" at bounding box center [75, 113] width 54 height 10
select select "9"
select select "2025"
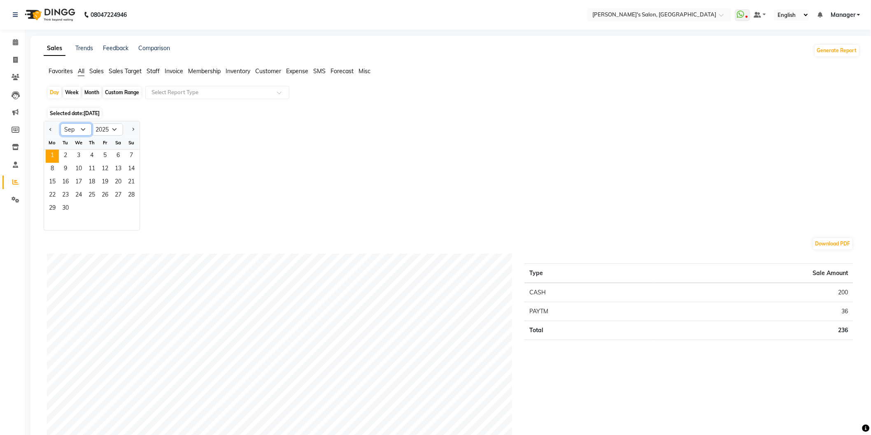
click at [83, 128] on select "Jan Feb Mar Apr May Jun [DATE] Aug Sep Oct Nov Dec" at bounding box center [75, 129] width 31 height 12
select select "8"
click at [60, 123] on select "Jan Feb Mar Apr May Jun [DATE] Aug Sep Oct Nov Dec" at bounding box center [75, 129] width 31 height 12
click at [99, 94] on div "Month" at bounding box center [91, 93] width 19 height 12
select select "9"
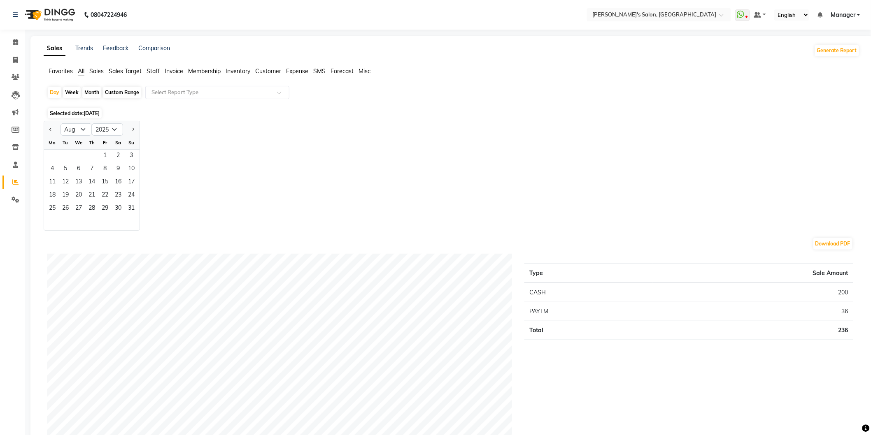
select select "2025"
click at [86, 128] on select "Jan Feb Mar Apr May Jun [DATE] Aug Sep Oct Nov Dec" at bounding box center [75, 129] width 31 height 12
select select "8"
click at [60, 123] on select "Jan Feb Mar Apr May Jun [DATE] Aug Sep Oct Nov Dec" at bounding box center [75, 129] width 31 height 12
click at [108, 157] on span "1" at bounding box center [104, 156] width 13 height 13
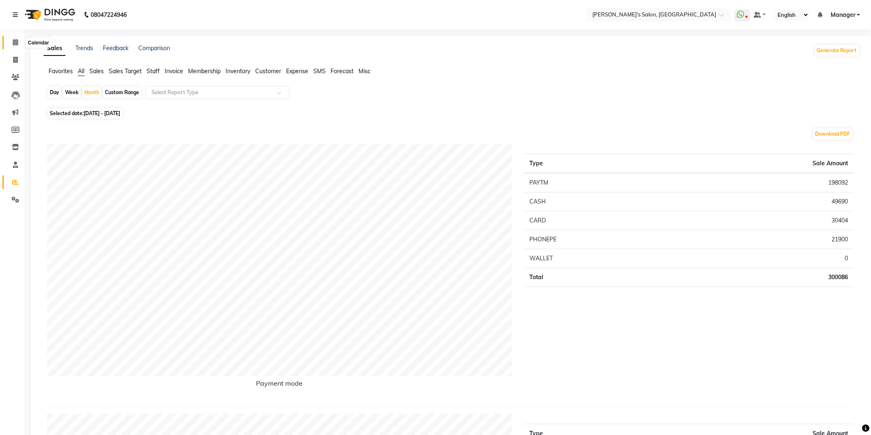
click at [14, 42] on icon at bounding box center [15, 42] width 5 height 6
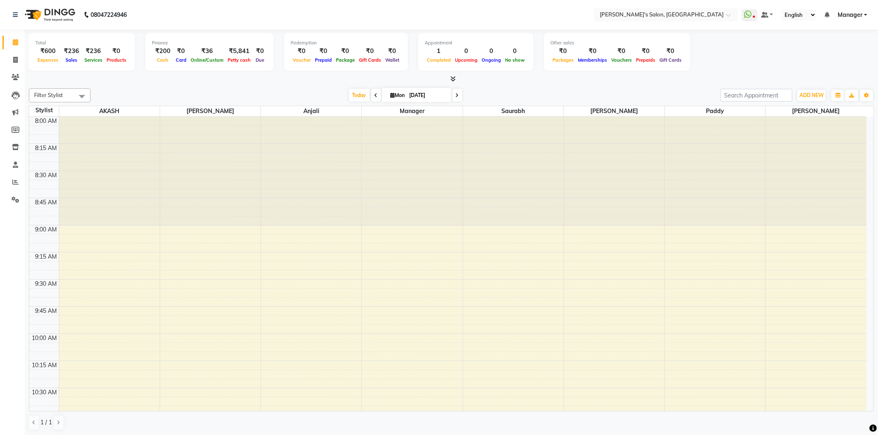
click at [860, 14] on span "Manager" at bounding box center [849, 15] width 25 height 9
click at [834, 57] on link "Sign out" at bounding box center [824, 56] width 75 height 13
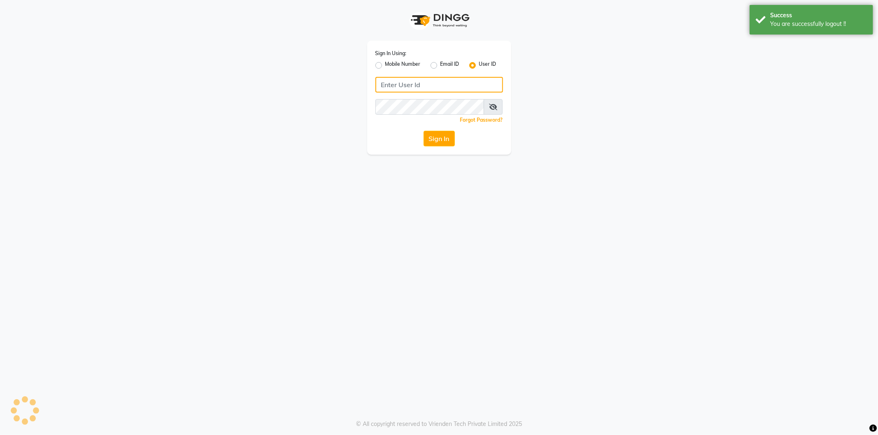
type input "8279543673"
click at [385, 65] on label "Mobile Number" at bounding box center [402, 65] width 35 height 10
click at [385, 65] on input "Mobile Number" at bounding box center [387, 62] width 5 height 5
radio input "true"
radio input "false"
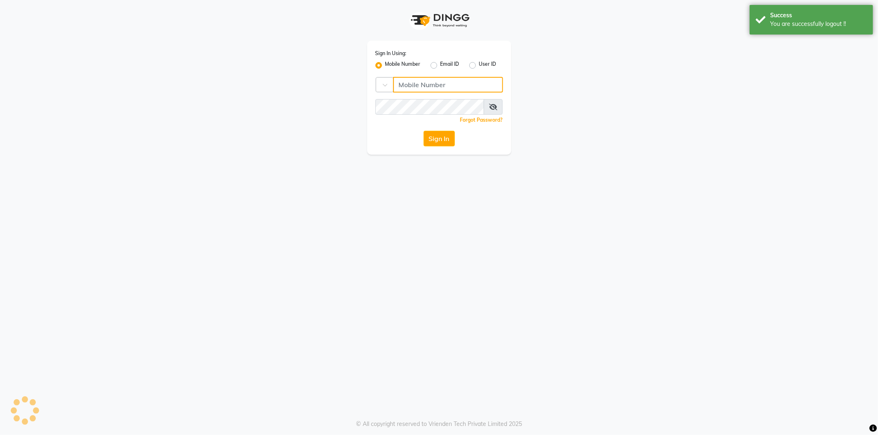
drag, startPoint x: 437, startPoint y: 84, endPoint x: 445, endPoint y: 86, distance: 8.3
click at [437, 84] on input "Username" at bounding box center [448, 85] width 110 height 16
type input "8279543673"
click at [443, 135] on button "Sign In" at bounding box center [438, 139] width 31 height 16
